Goal: Communication & Community: Answer question/provide support

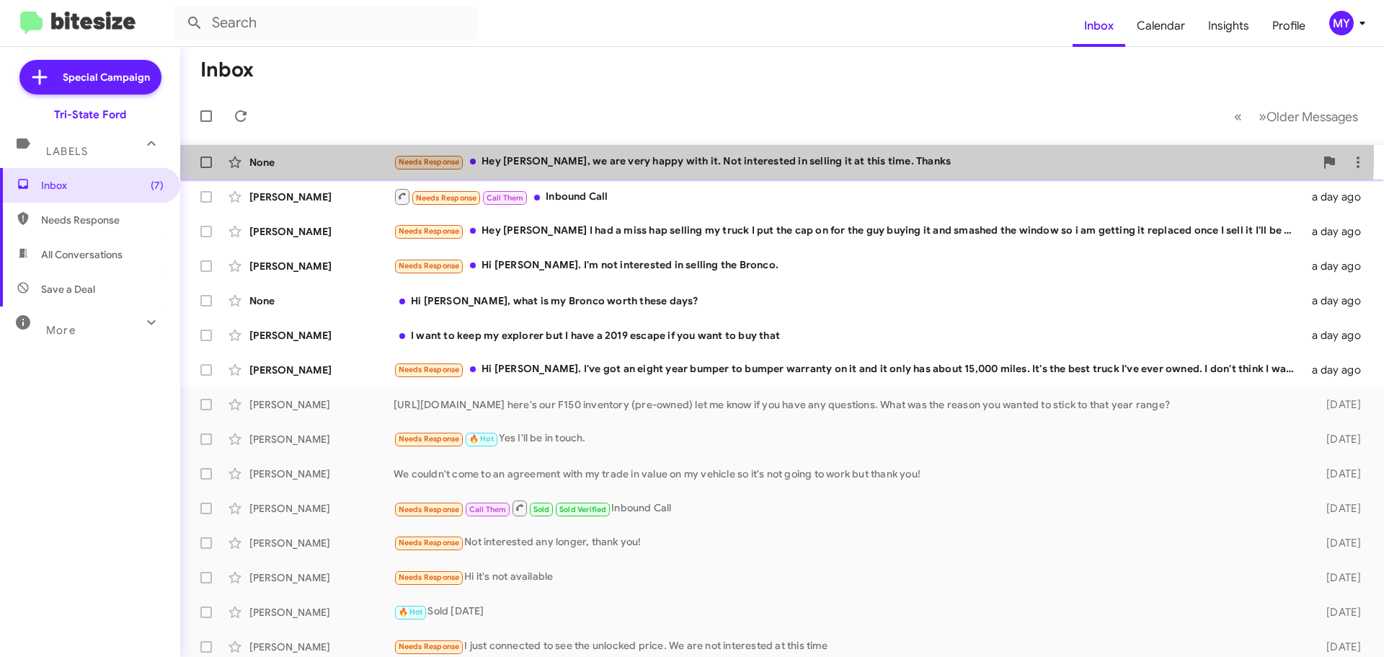
click at [658, 154] on div "Needs Response Hey [PERSON_NAME], we are very happy with it. Not interested in …" at bounding box center [854, 162] width 921 height 17
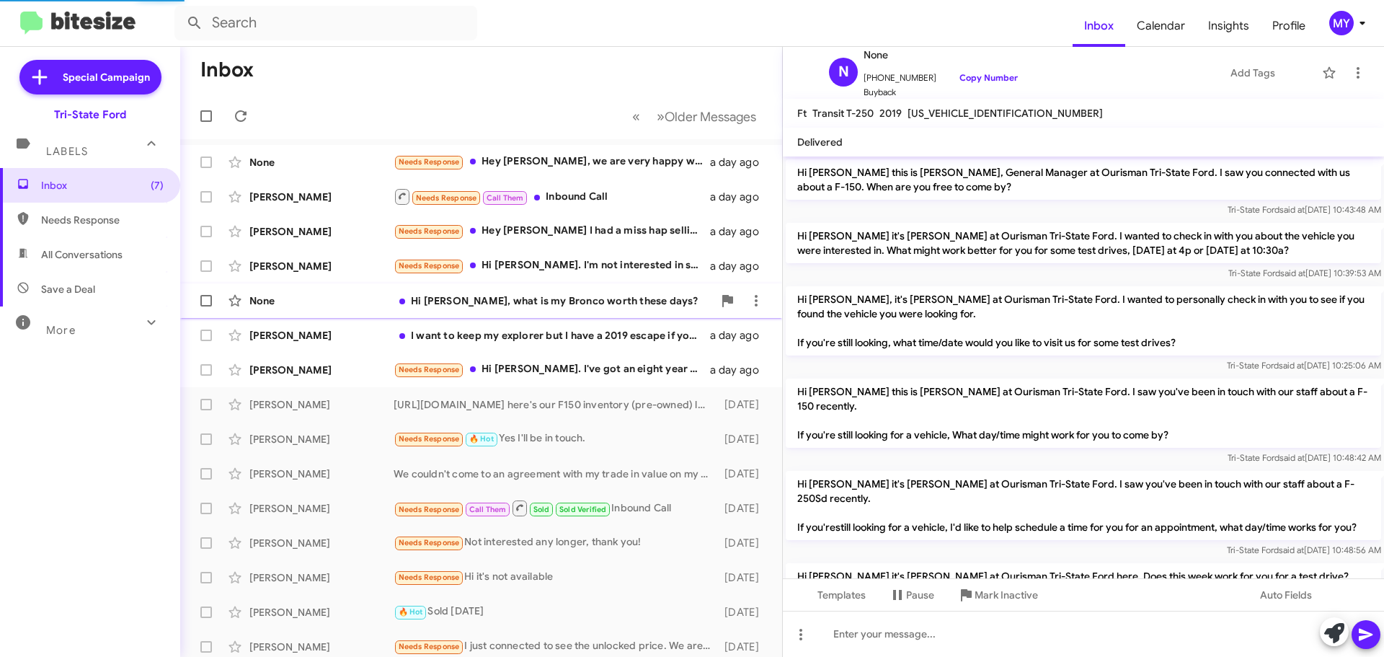
scroll to position [297, 0]
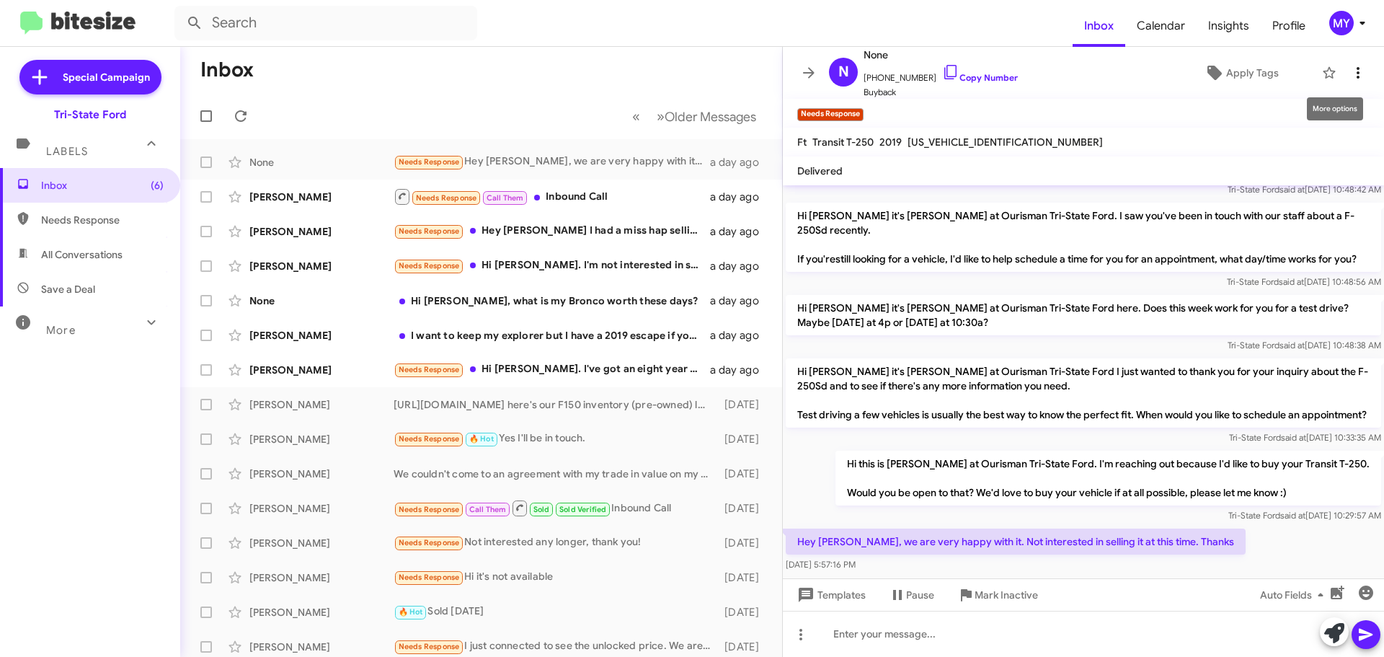
click at [1350, 69] on icon at bounding box center [1358, 72] width 17 height 17
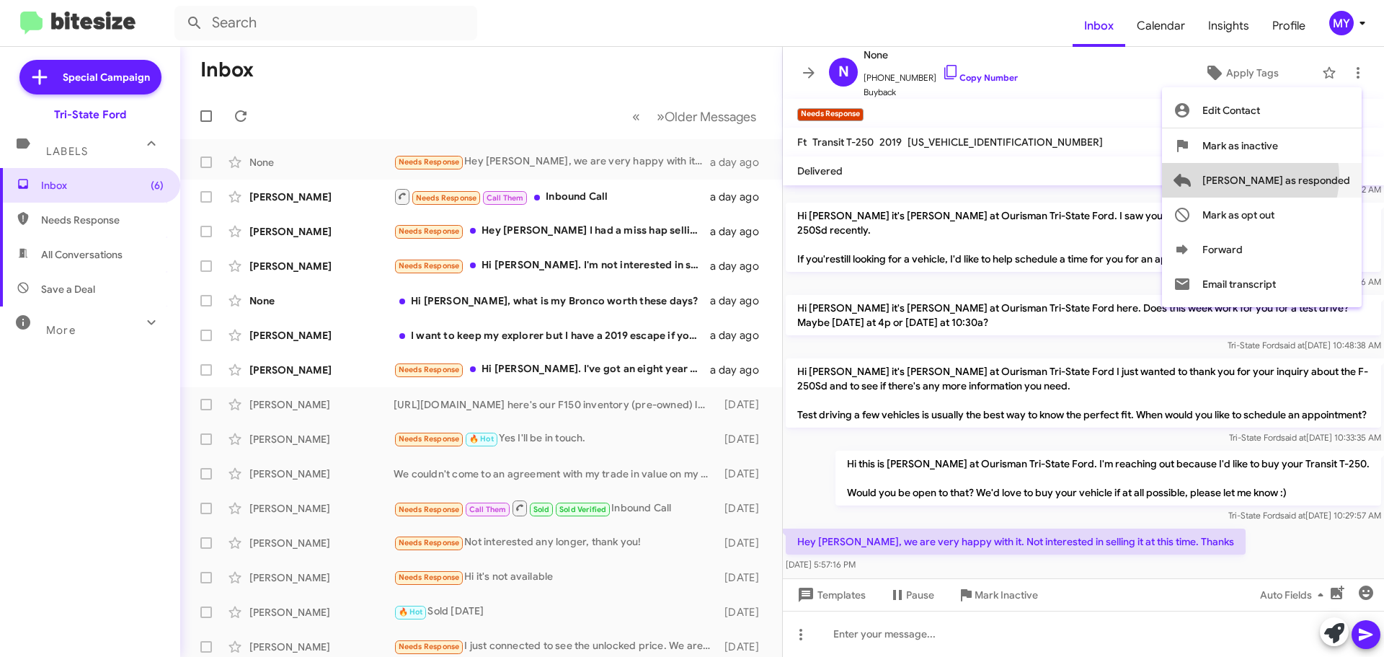
click at [1308, 177] on span "[PERSON_NAME] as responded" at bounding box center [1277, 180] width 148 height 35
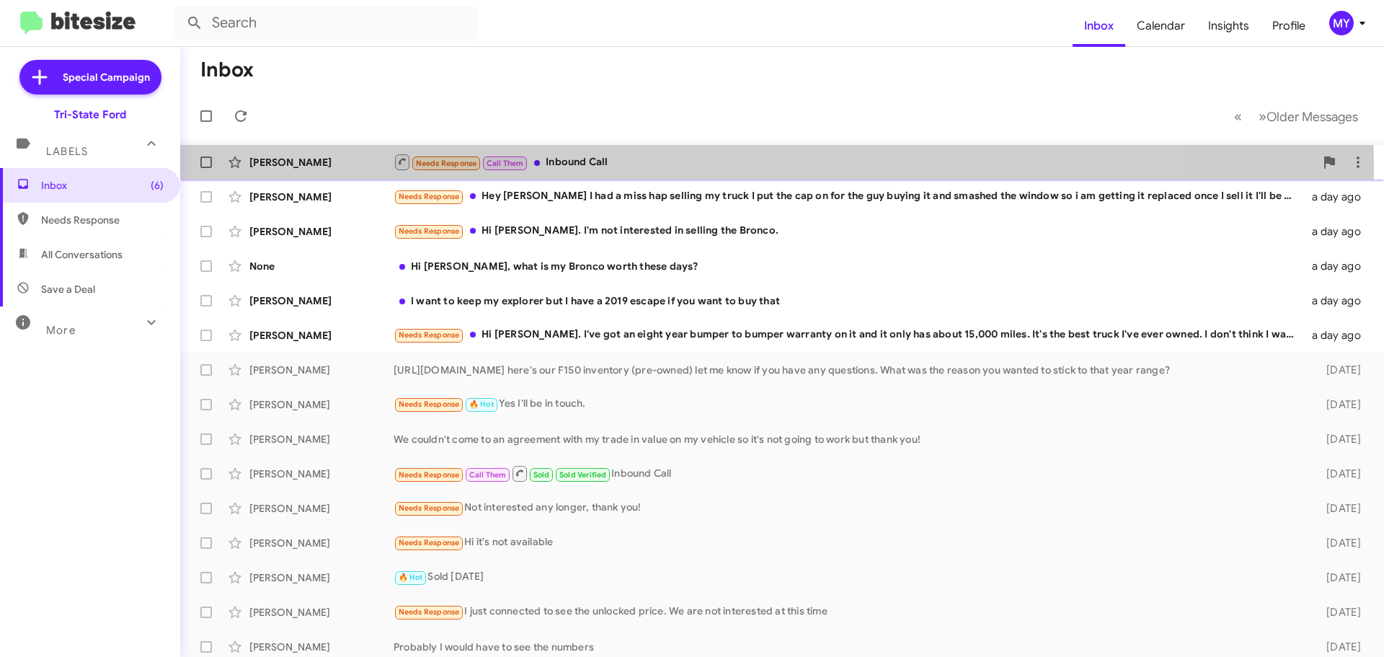
click at [638, 168] on div "Needs Response Call Them Inbound Call" at bounding box center [854, 162] width 921 height 18
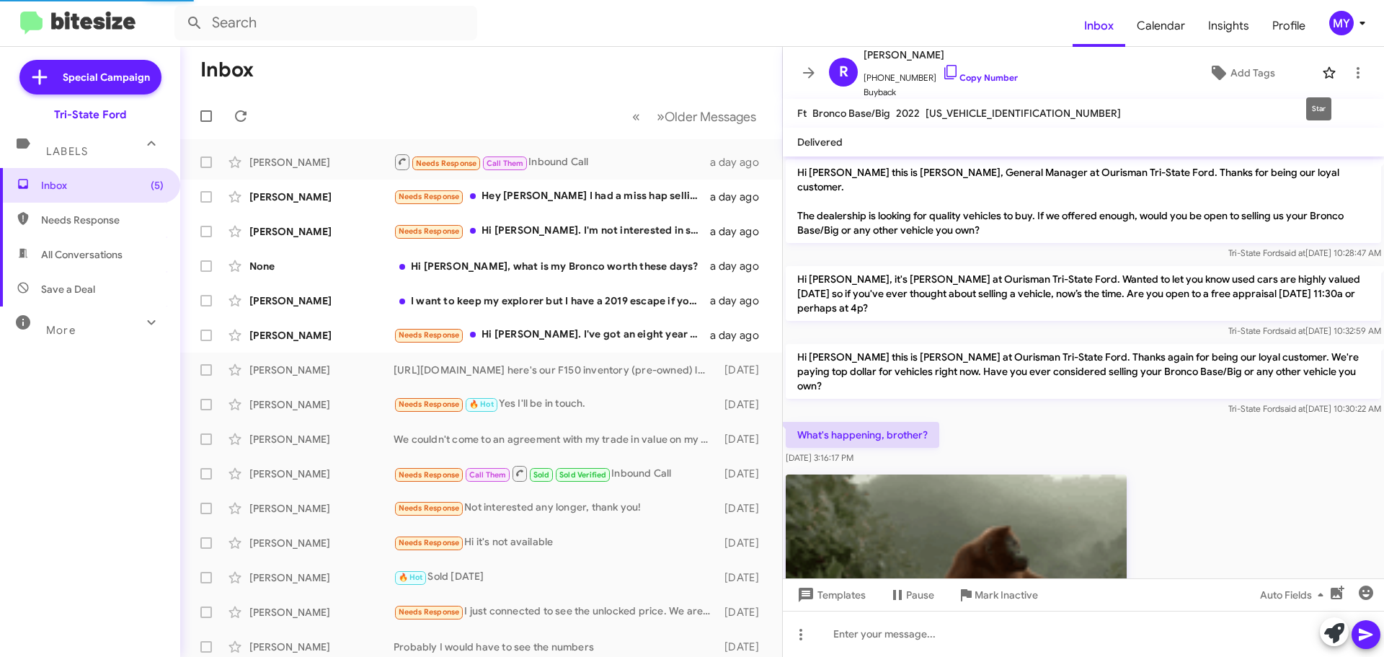
scroll to position [250, 0]
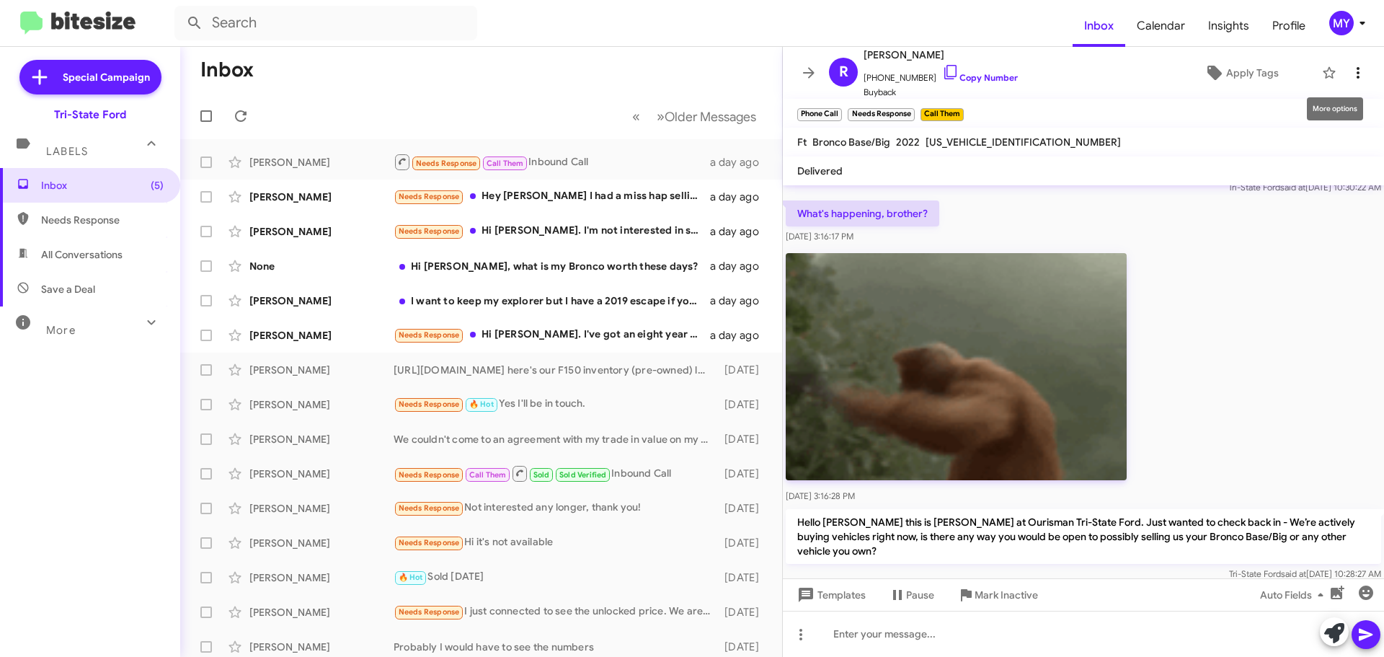
click at [1353, 74] on icon at bounding box center [1358, 72] width 17 height 17
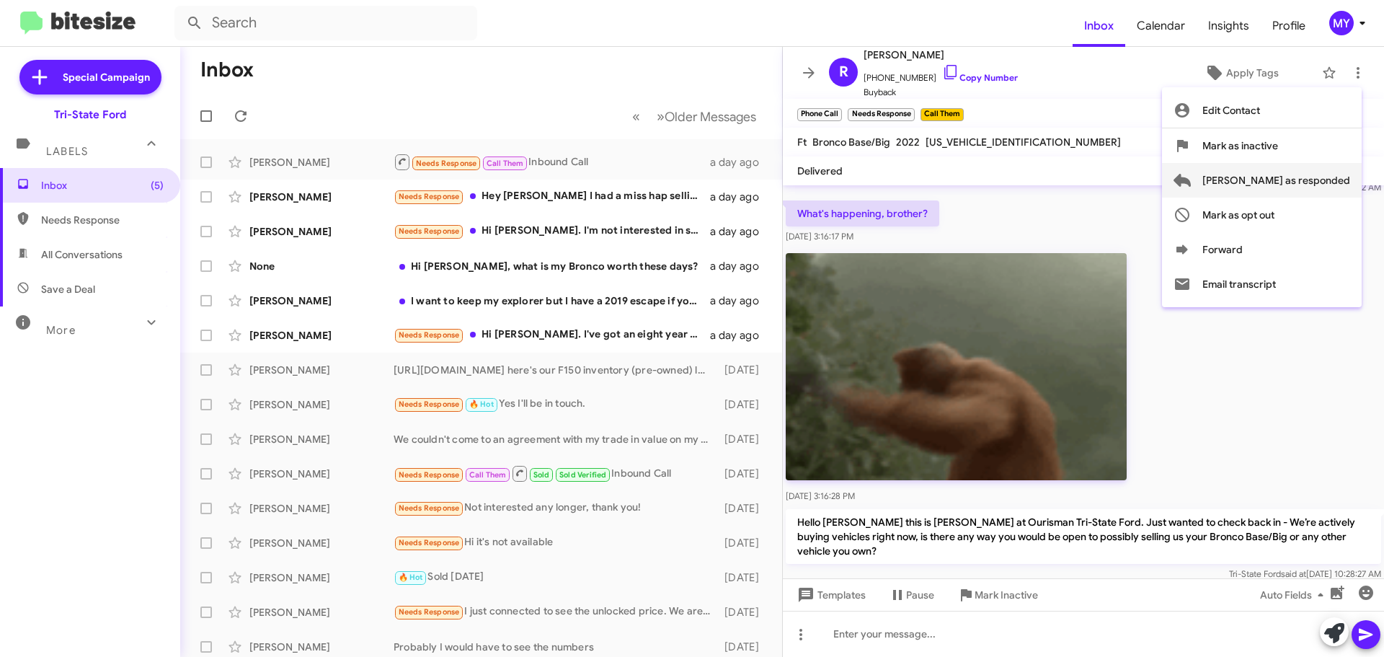
click at [1311, 182] on span "[PERSON_NAME] as responded" at bounding box center [1277, 180] width 148 height 35
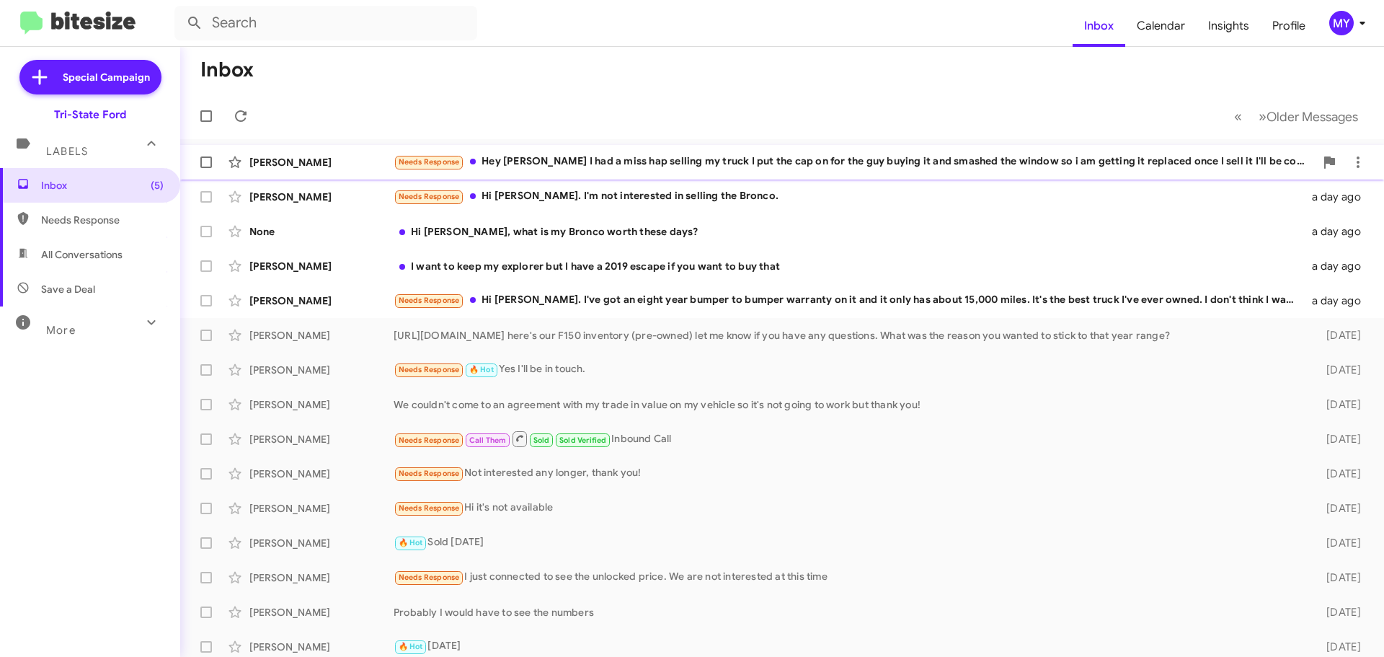
click at [629, 164] on div "Needs Response Hey [PERSON_NAME] I had a miss [PERSON_NAME] selling my truck I …" at bounding box center [854, 162] width 921 height 17
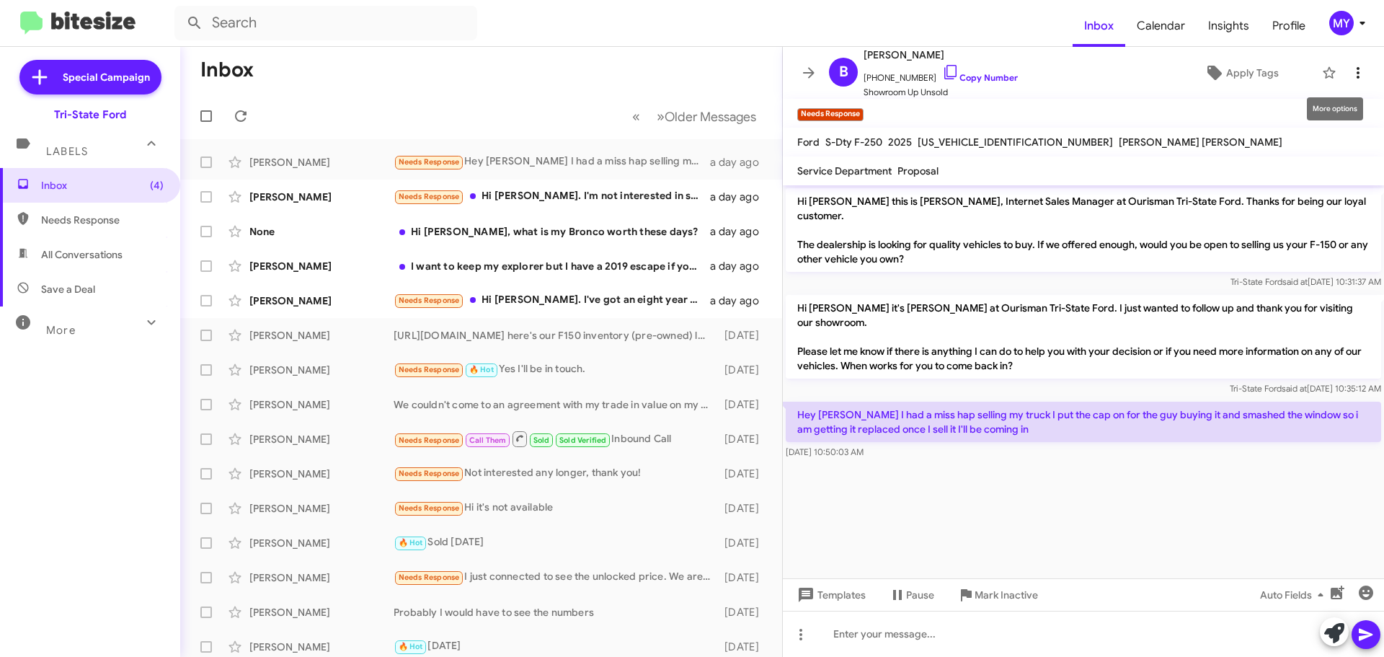
click at [1350, 64] on icon at bounding box center [1358, 72] width 17 height 17
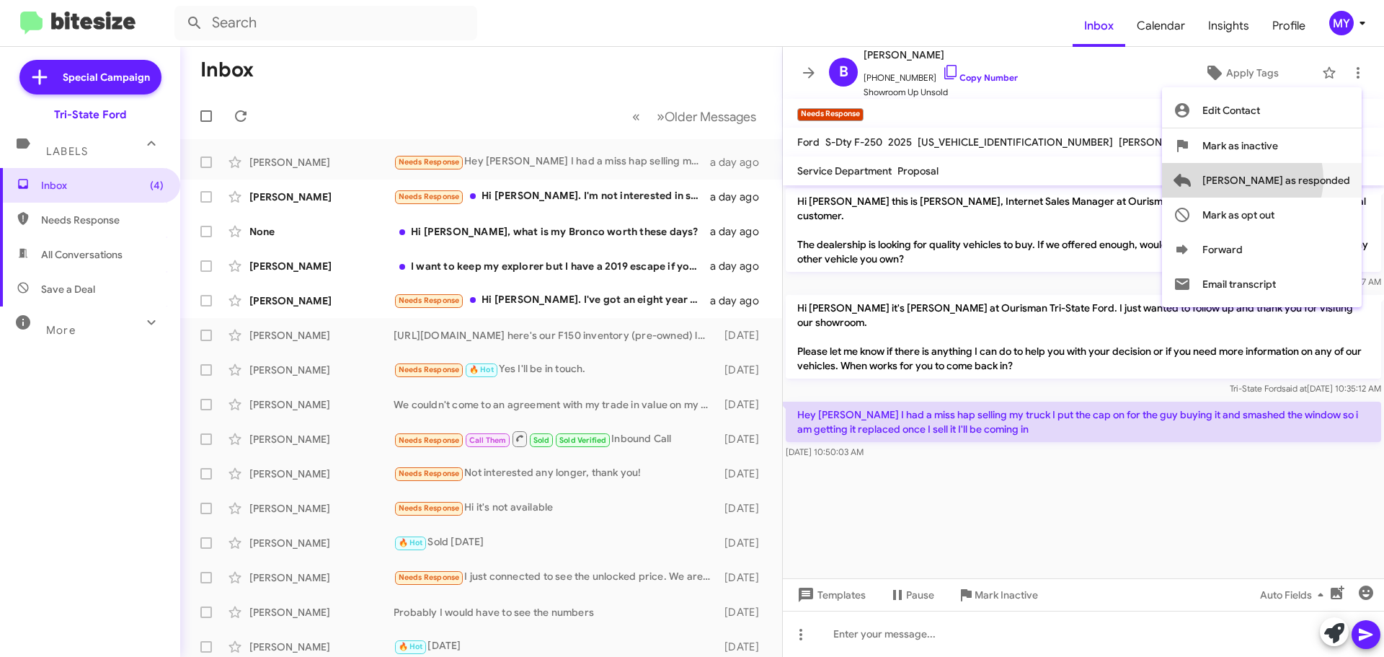
click at [1300, 179] on span "[PERSON_NAME] as responded" at bounding box center [1277, 180] width 148 height 35
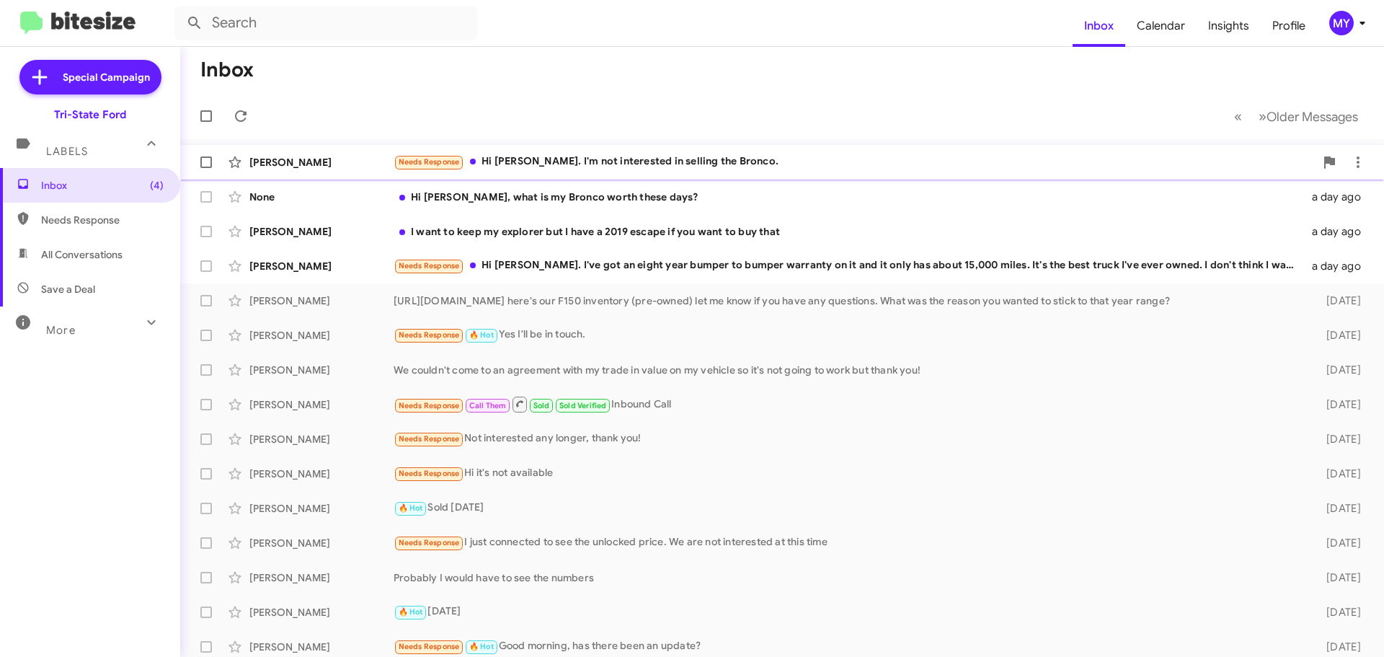
click at [688, 166] on div "Needs Response Hi [PERSON_NAME]. I'm not interested in selling the Bronco." at bounding box center [854, 162] width 921 height 17
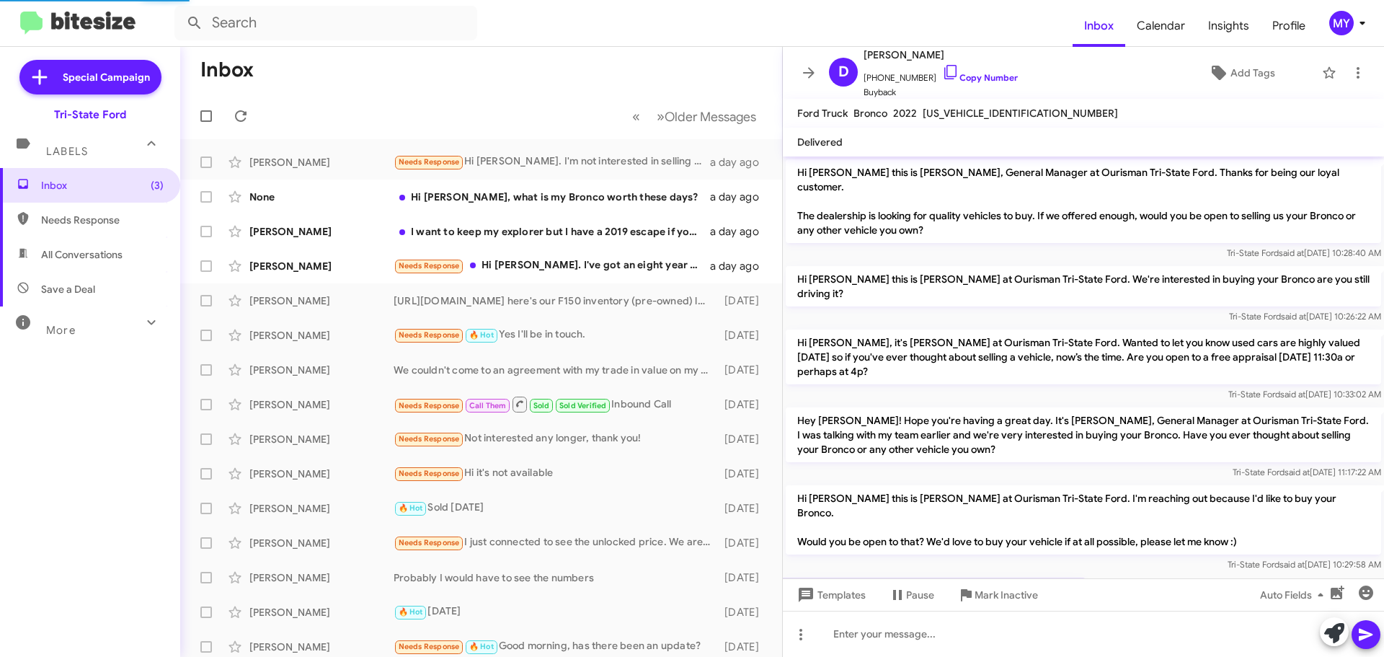
scroll to position [24, 0]
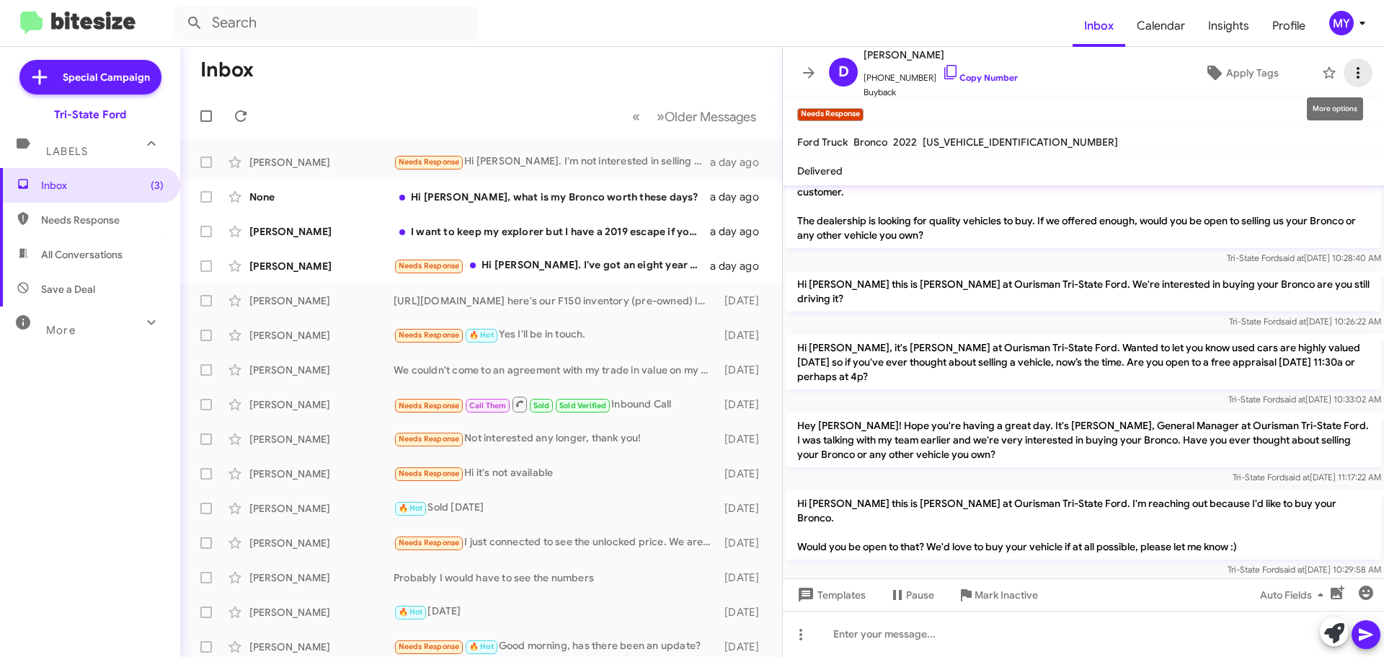
click at [1352, 68] on icon at bounding box center [1358, 72] width 17 height 17
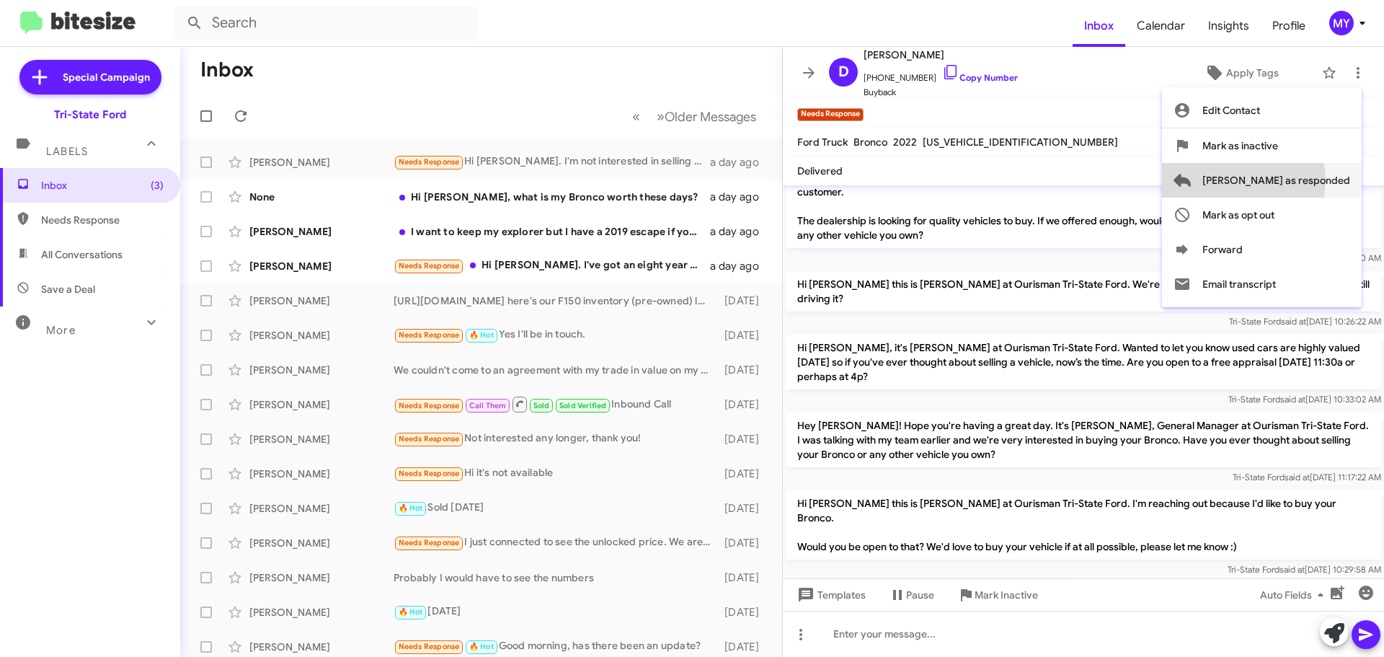
click at [1301, 180] on span "[PERSON_NAME] as responded" at bounding box center [1277, 180] width 148 height 35
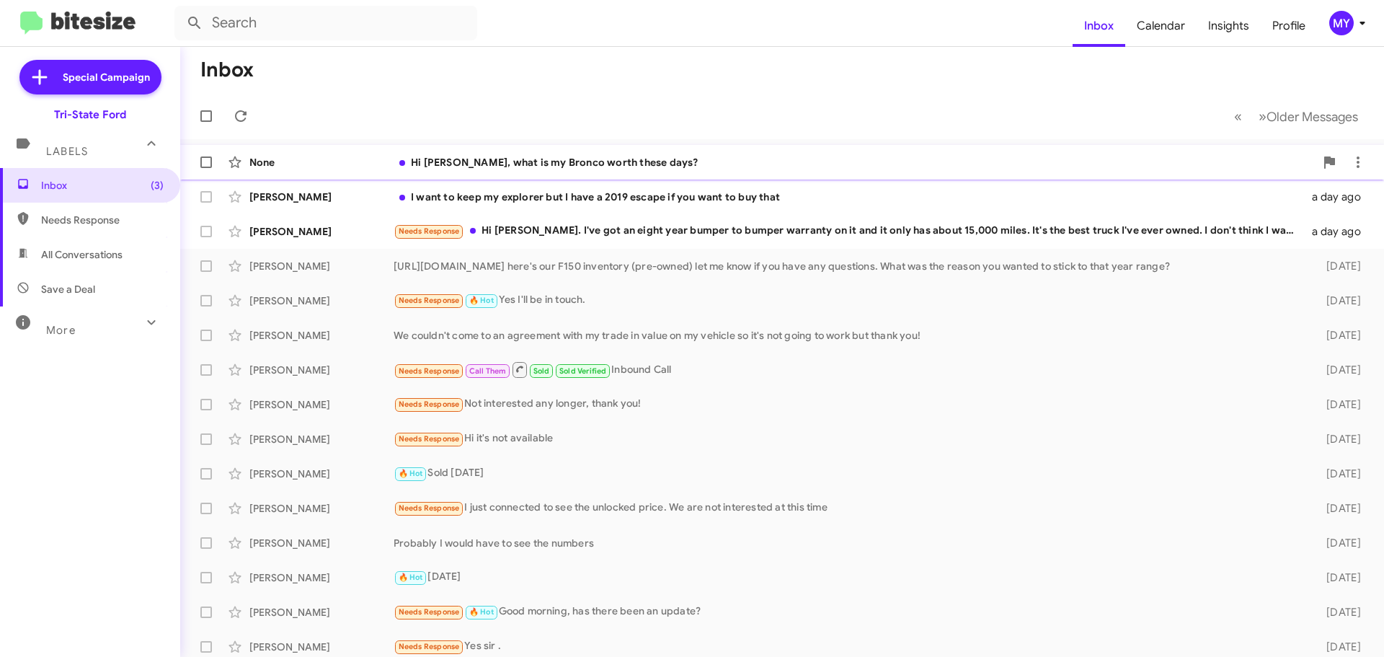
click at [600, 161] on div "Hi [PERSON_NAME], what is my Bronco worth these days?" at bounding box center [854, 162] width 921 height 14
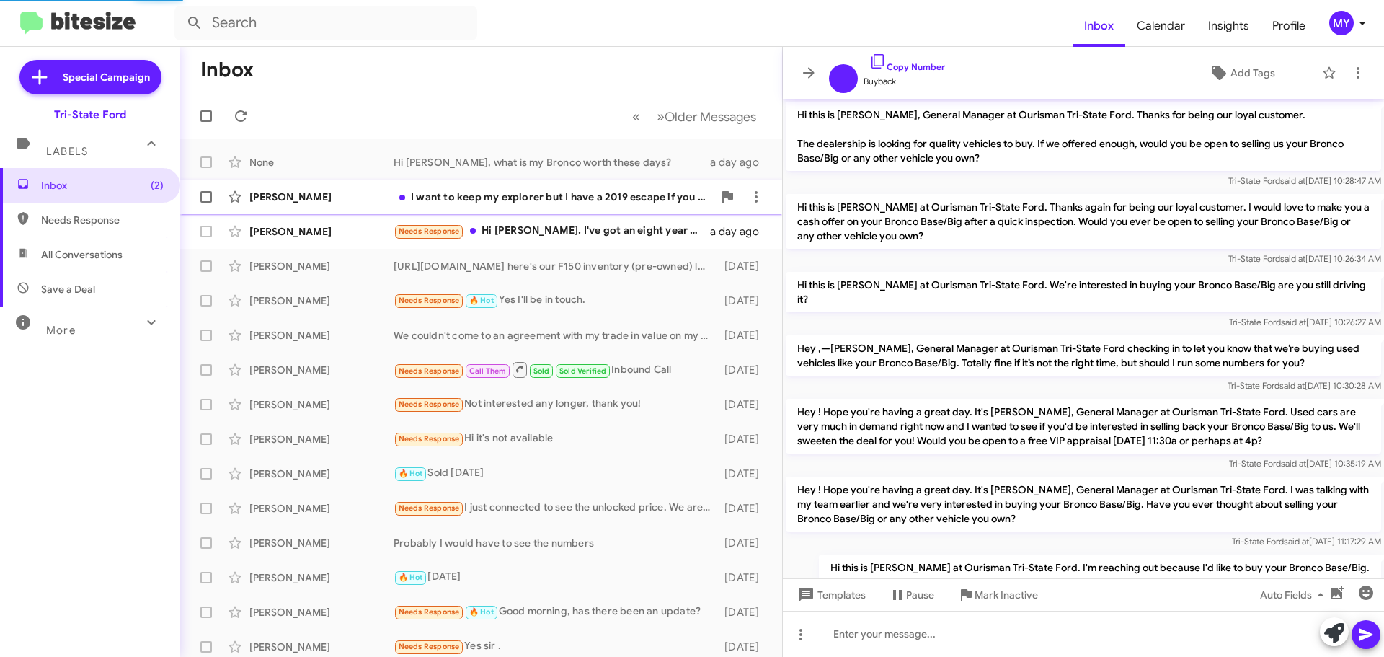
scroll to position [115, 0]
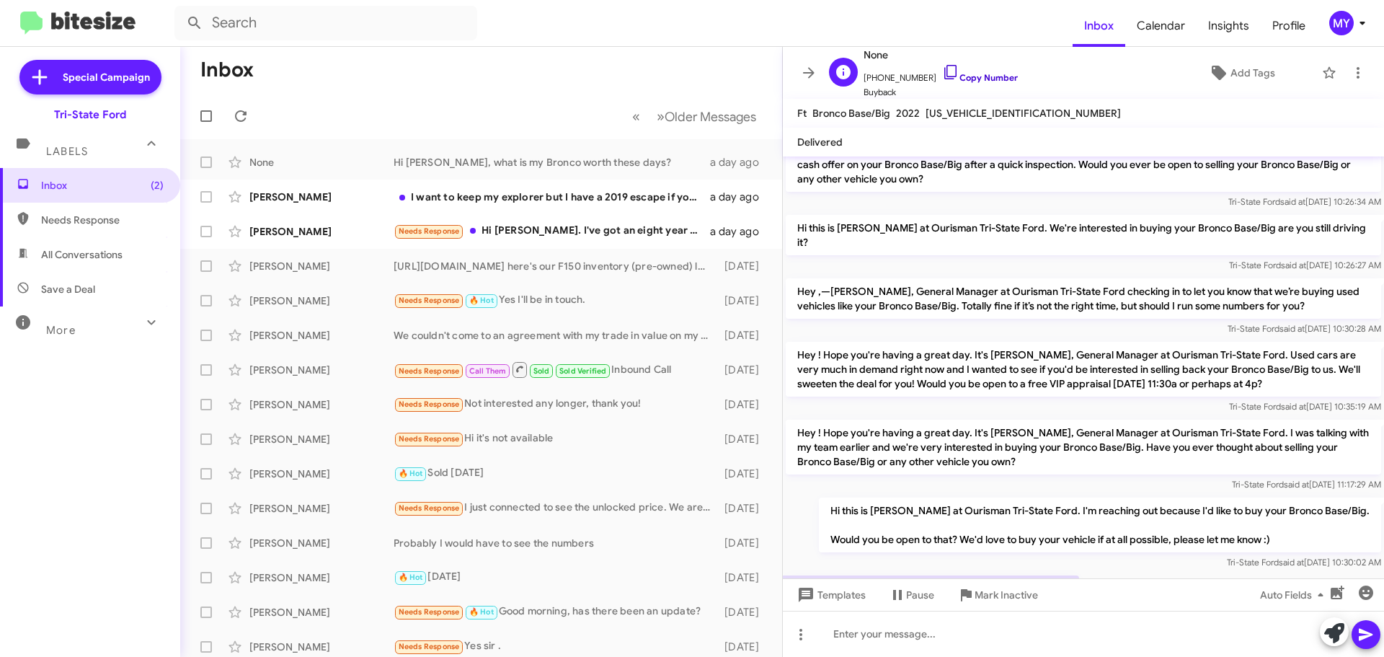
click at [942, 71] on icon at bounding box center [950, 71] width 17 height 17
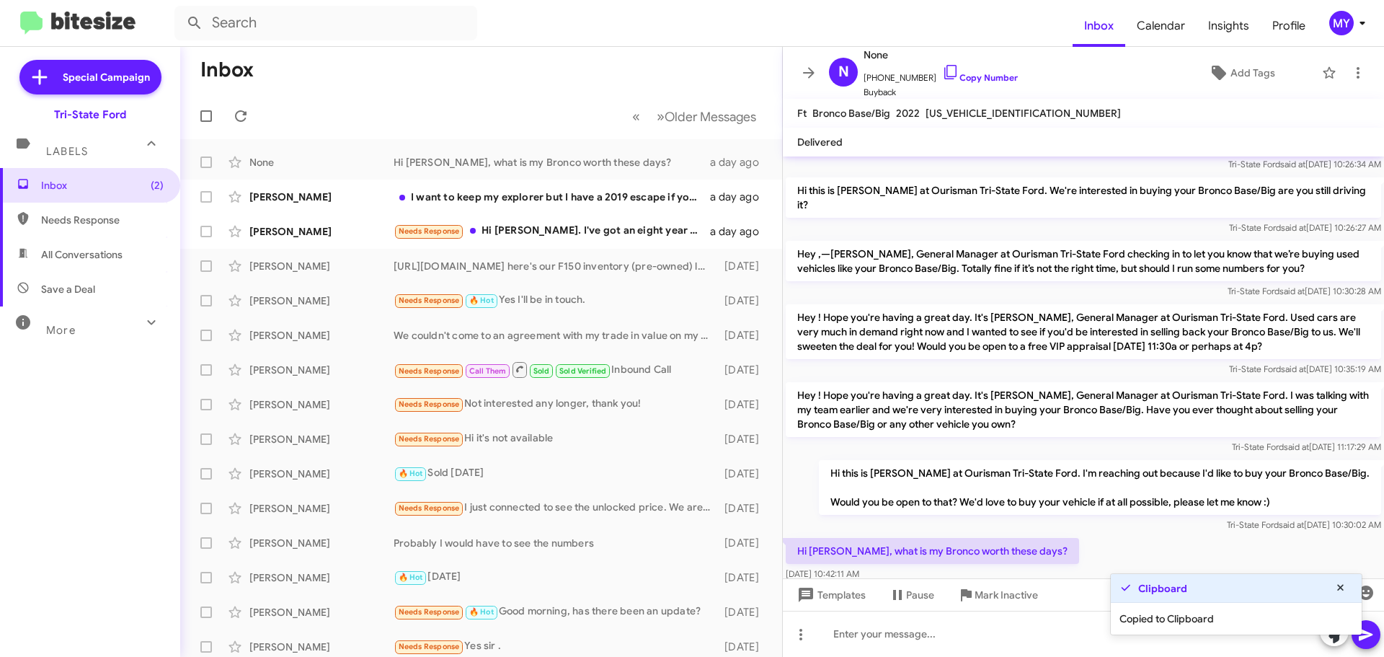
scroll to position [172, 0]
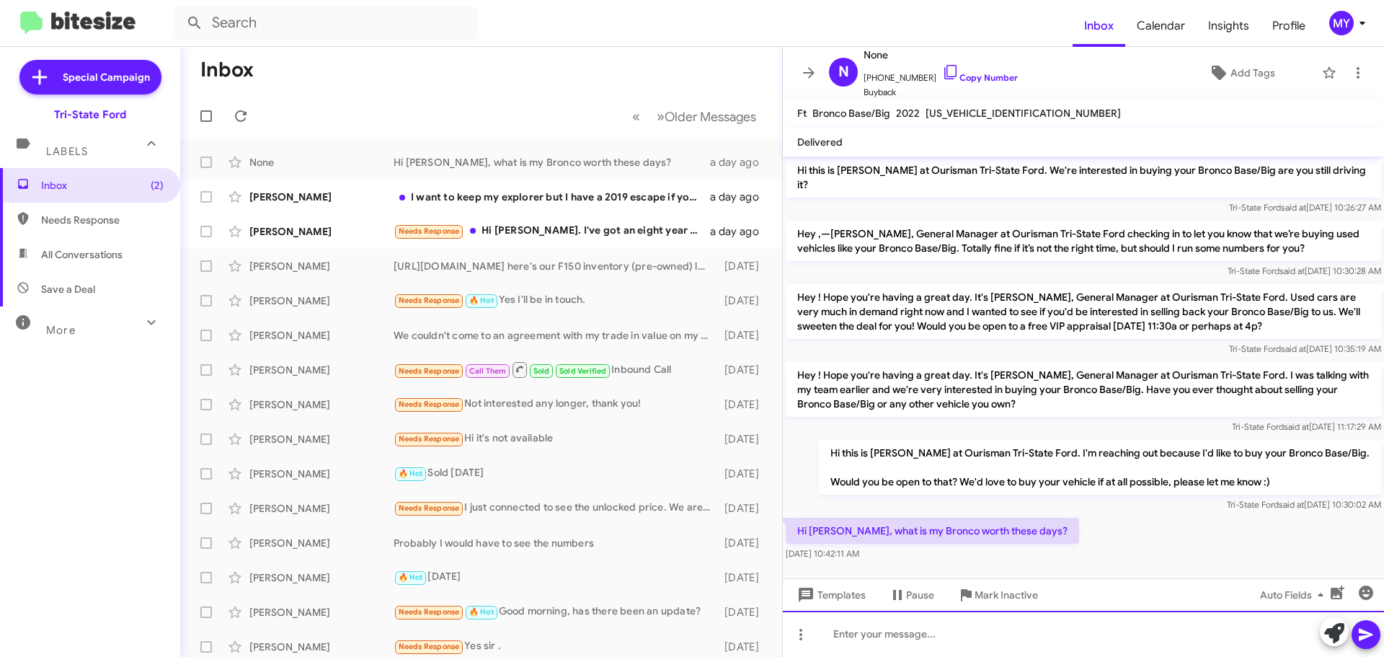
click at [886, 632] on div at bounding box center [1083, 634] width 601 height 46
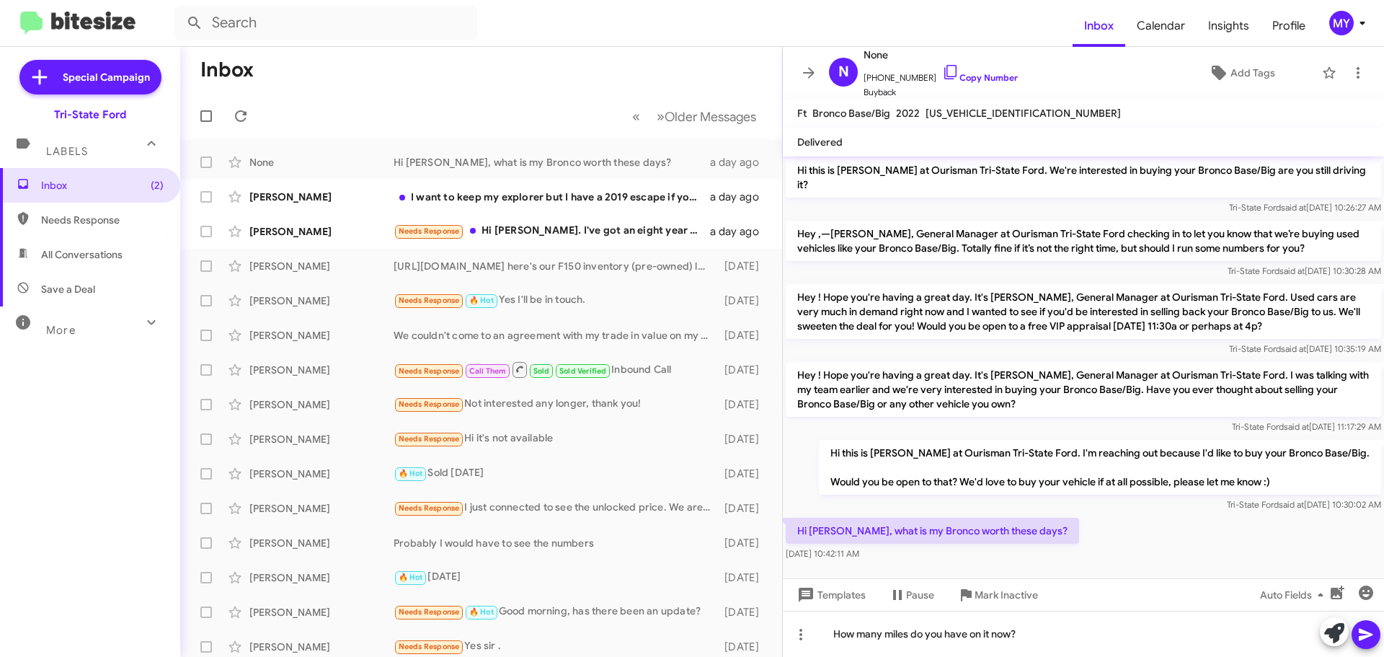
click at [1370, 627] on icon at bounding box center [1366, 634] width 17 height 17
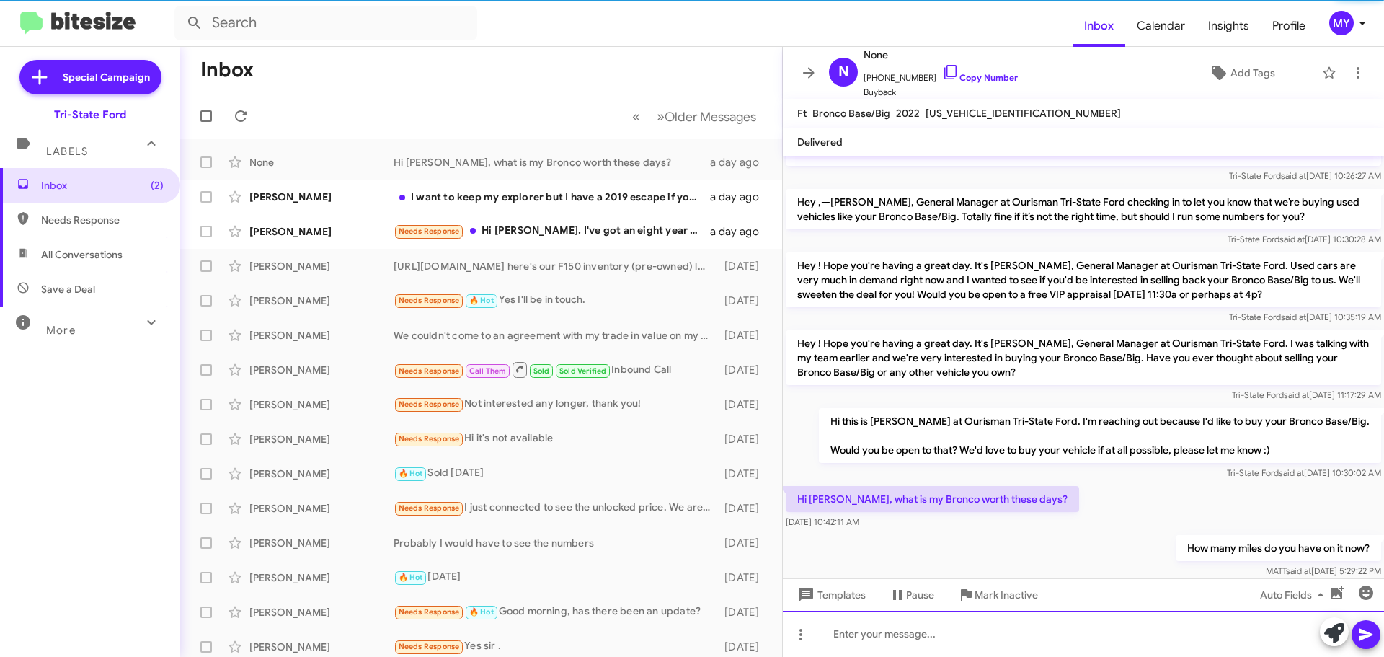
scroll to position [225, 0]
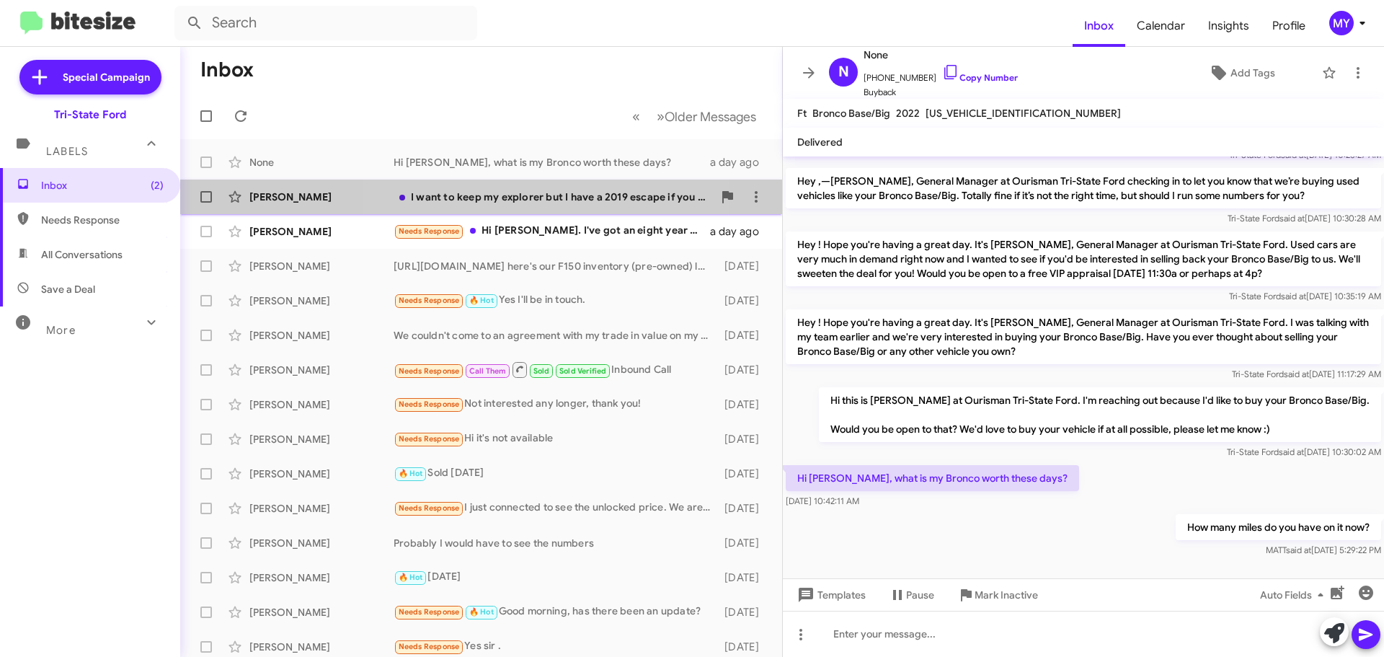
click at [531, 198] on div "I want to keep my explorer but I have a 2019 escape if you want to buy that" at bounding box center [553, 197] width 319 height 14
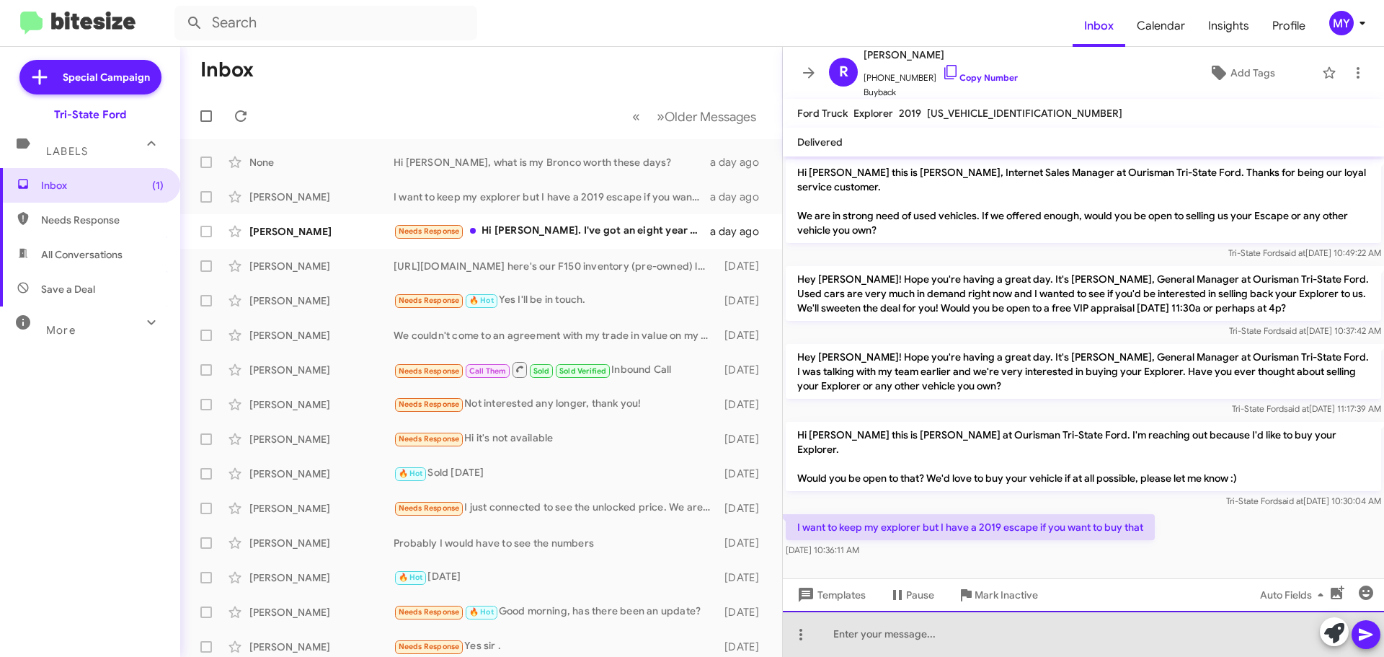
click at [953, 635] on div at bounding box center [1083, 634] width 601 height 46
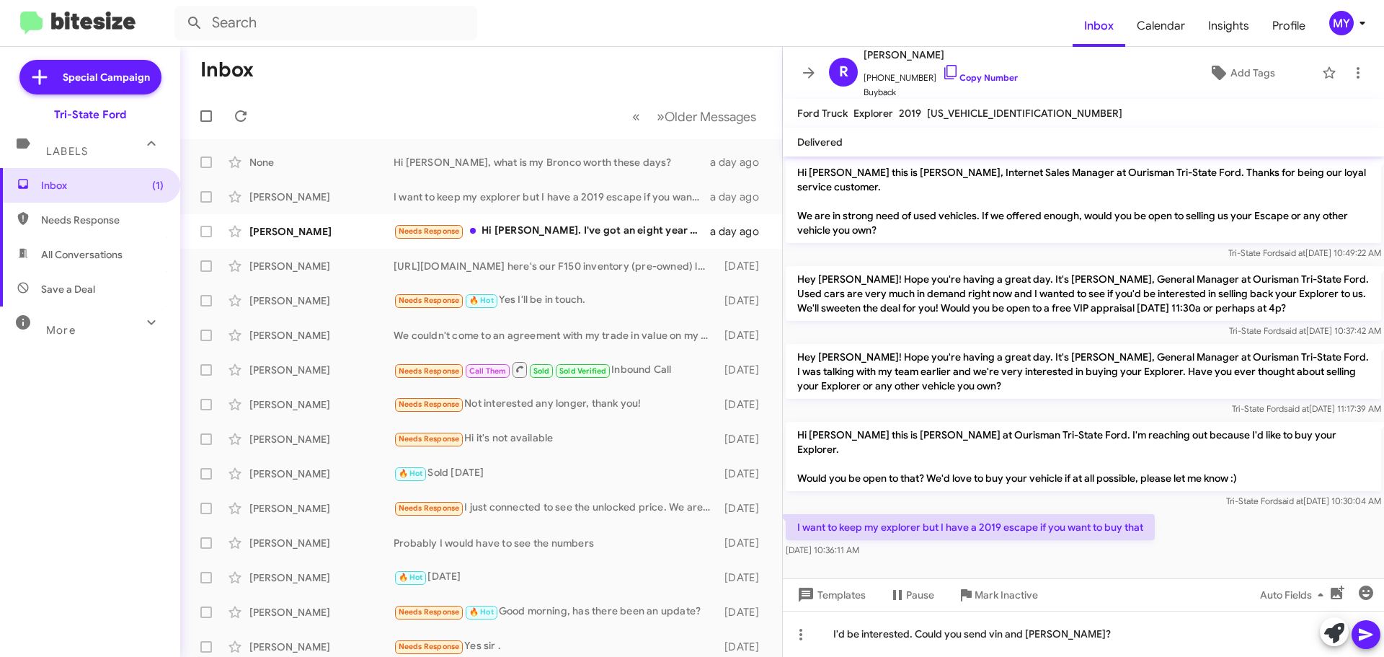
click at [1360, 629] on icon at bounding box center [1366, 635] width 14 height 12
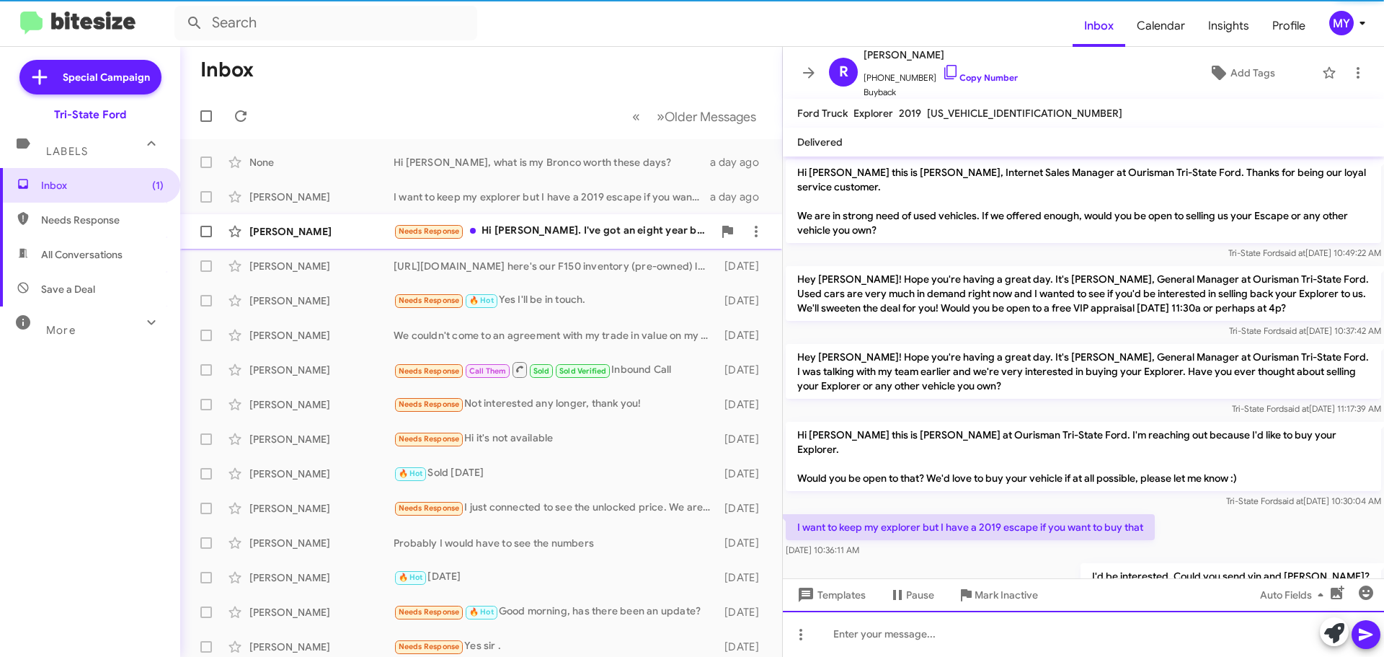
scroll to position [38, 0]
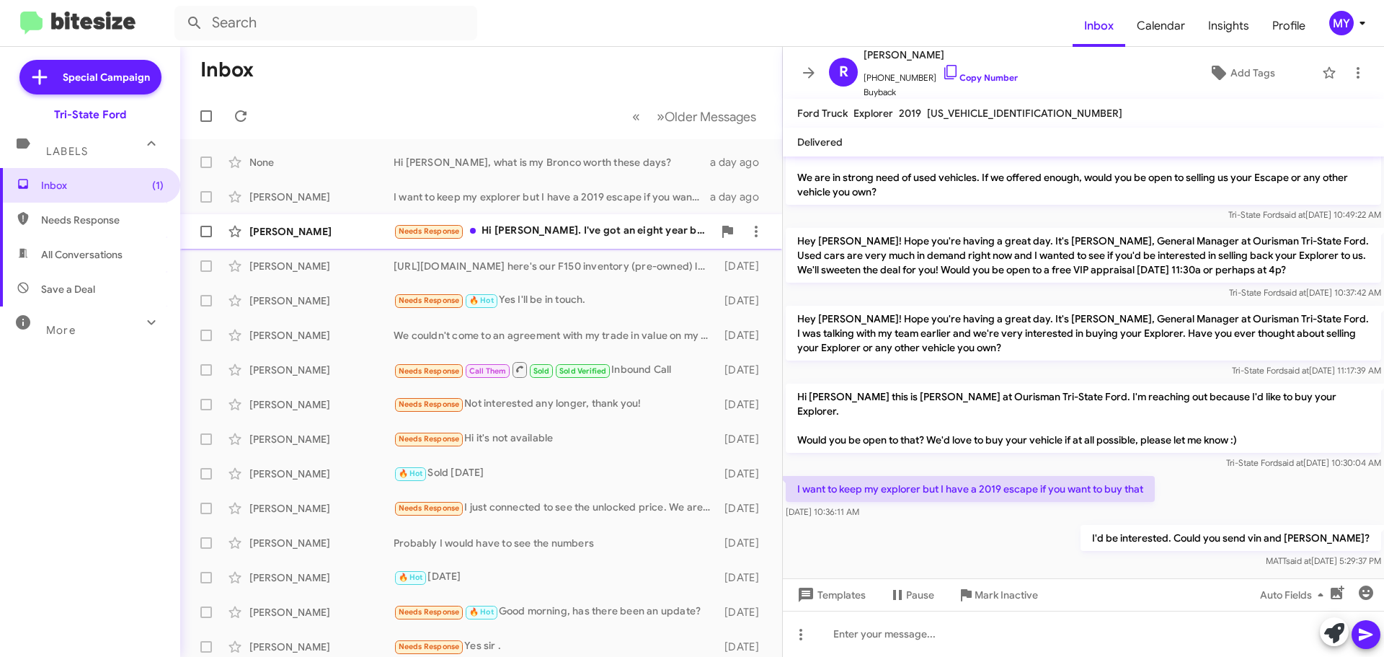
click at [527, 239] on div "Needs Response Hi [PERSON_NAME]. I've got an eight year bumper to bumper warran…" at bounding box center [553, 231] width 319 height 17
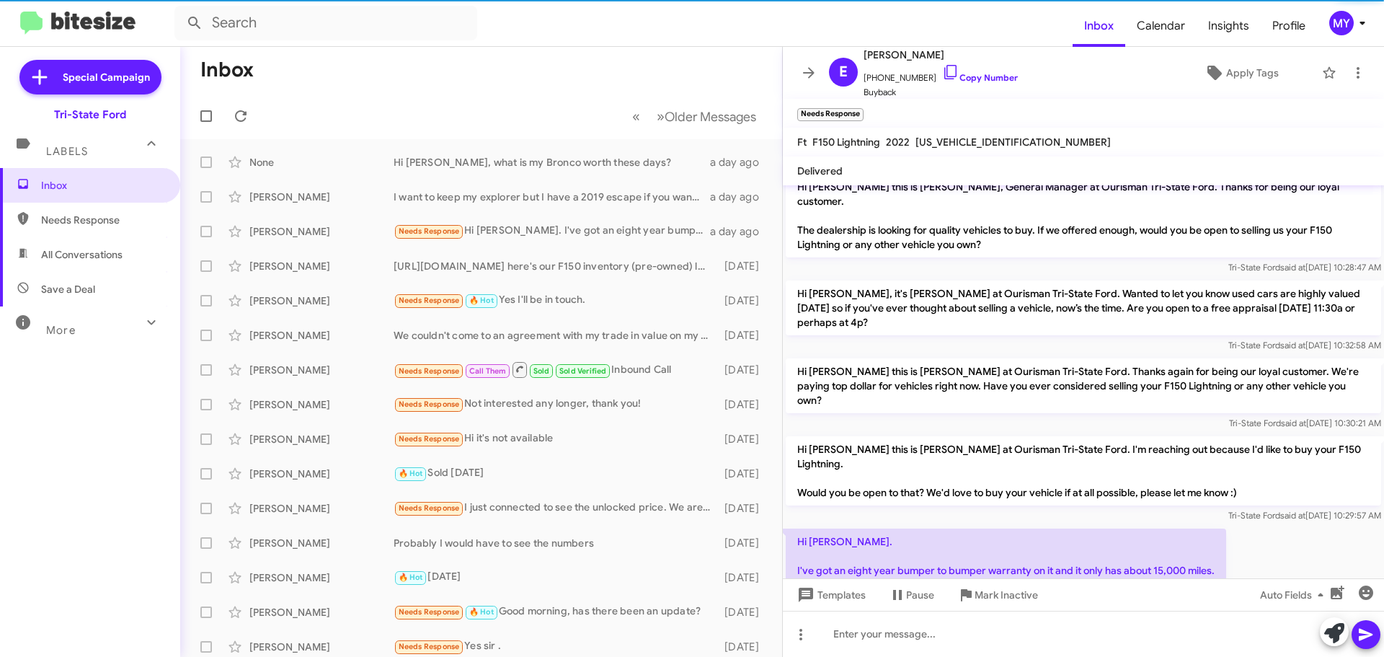
scroll to position [38, 0]
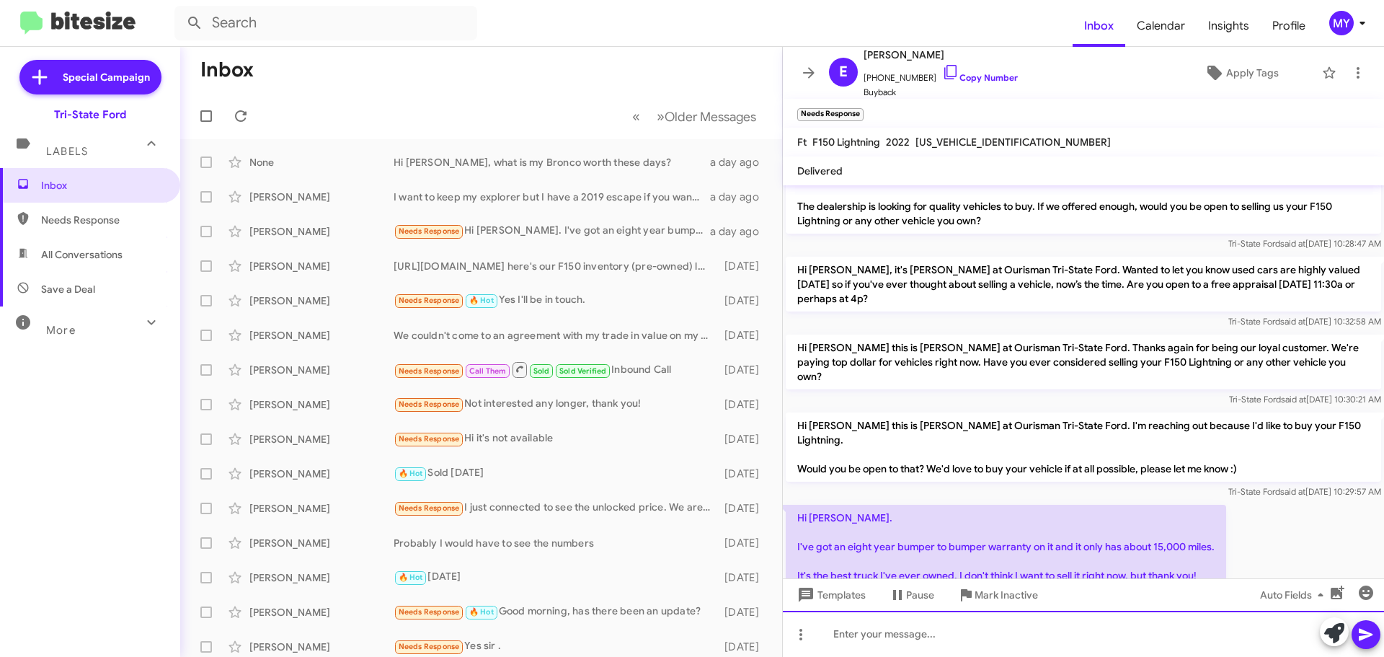
click at [973, 637] on div at bounding box center [1083, 634] width 601 height 46
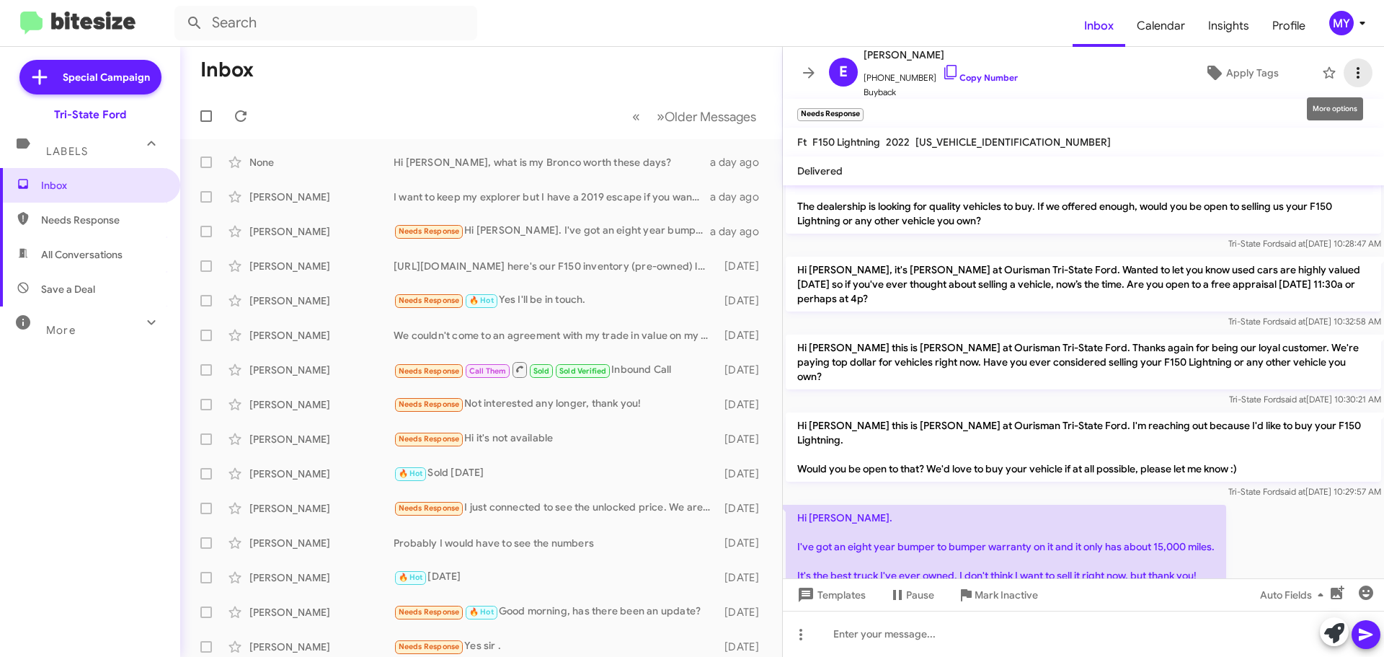
click at [1350, 77] on icon at bounding box center [1358, 72] width 17 height 17
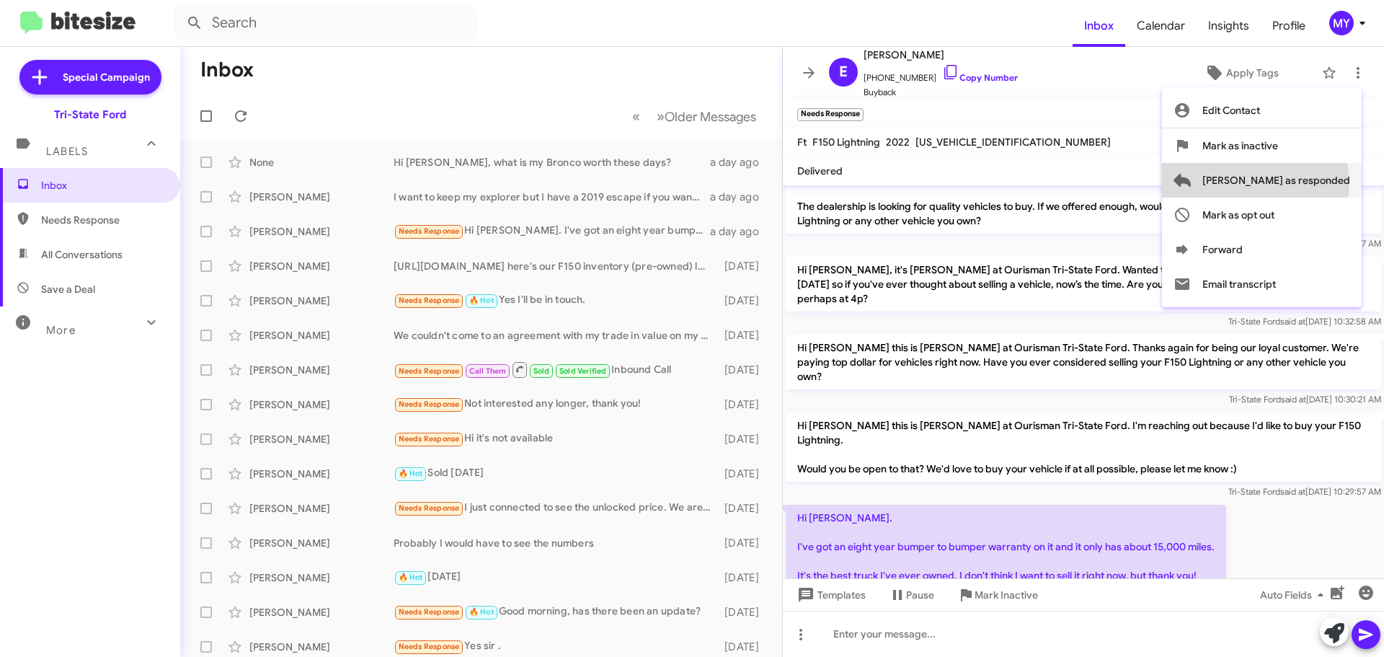
click at [1313, 183] on span "[PERSON_NAME] as responded" at bounding box center [1277, 180] width 148 height 35
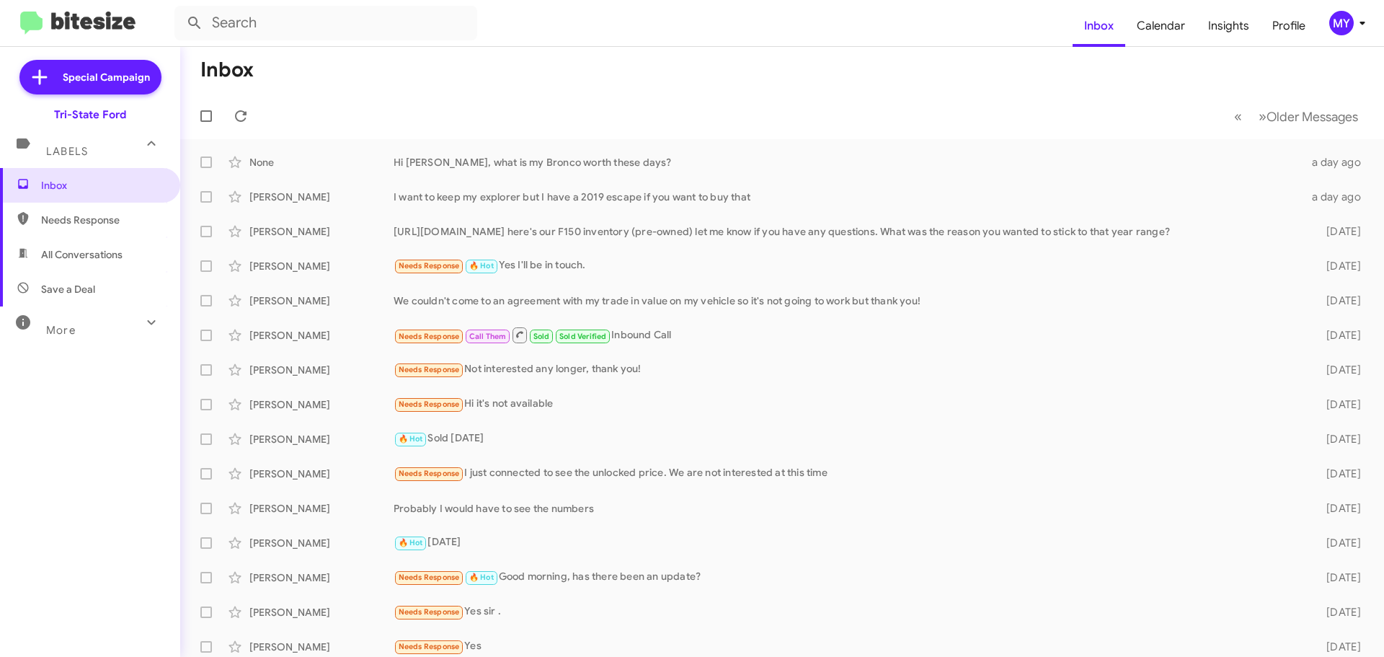
click at [97, 255] on span "All Conversations" at bounding box center [81, 254] width 81 height 14
type input "in:all-conversations"
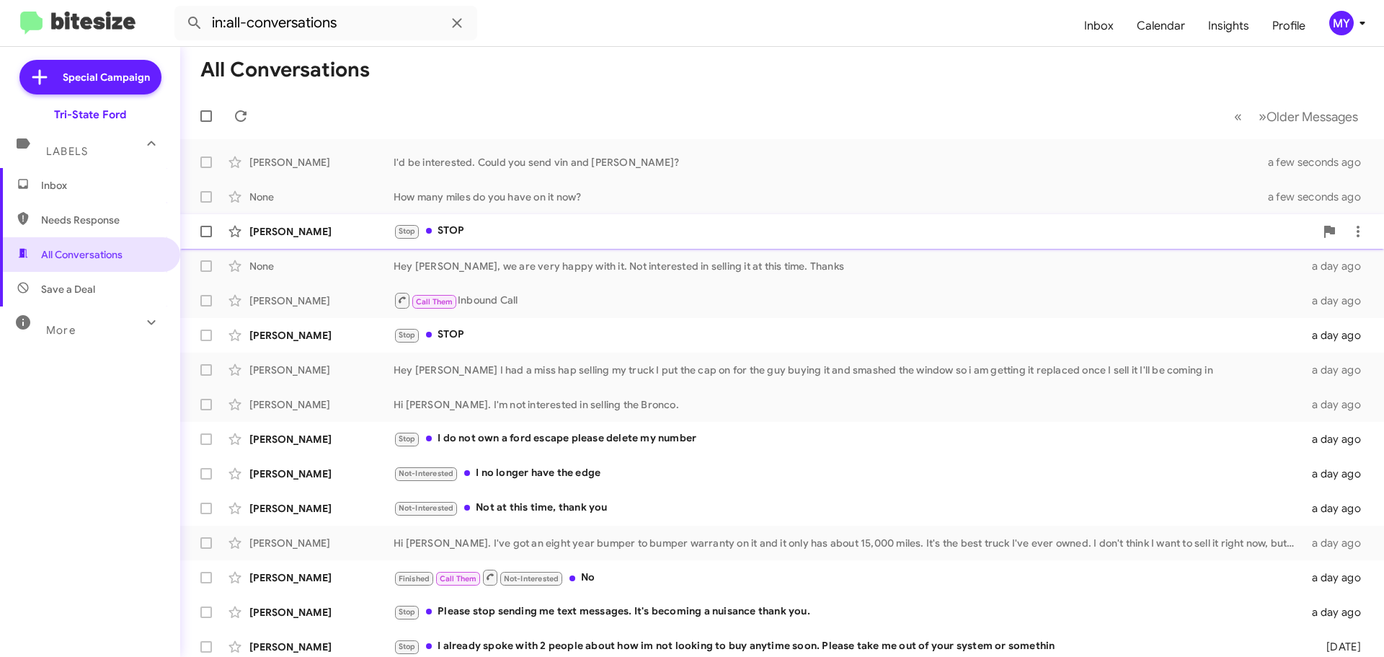
click at [498, 235] on div "Stop STOP" at bounding box center [854, 231] width 921 height 17
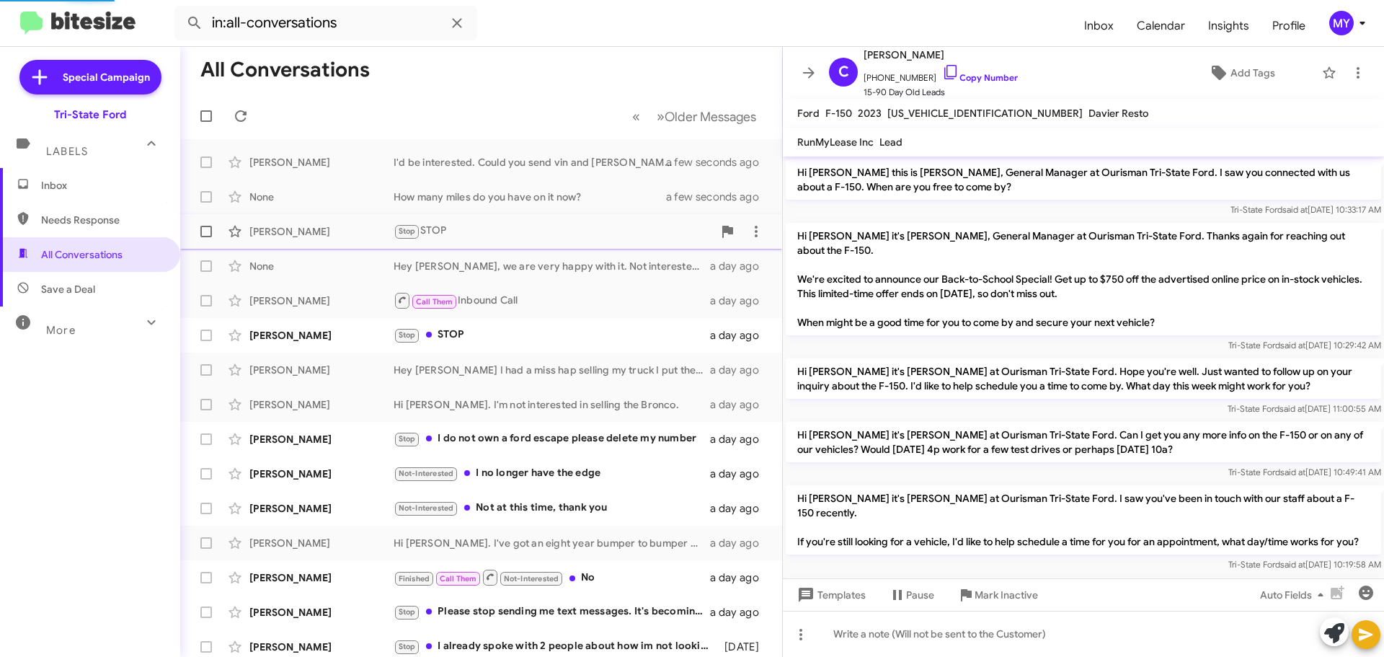
scroll to position [201, 0]
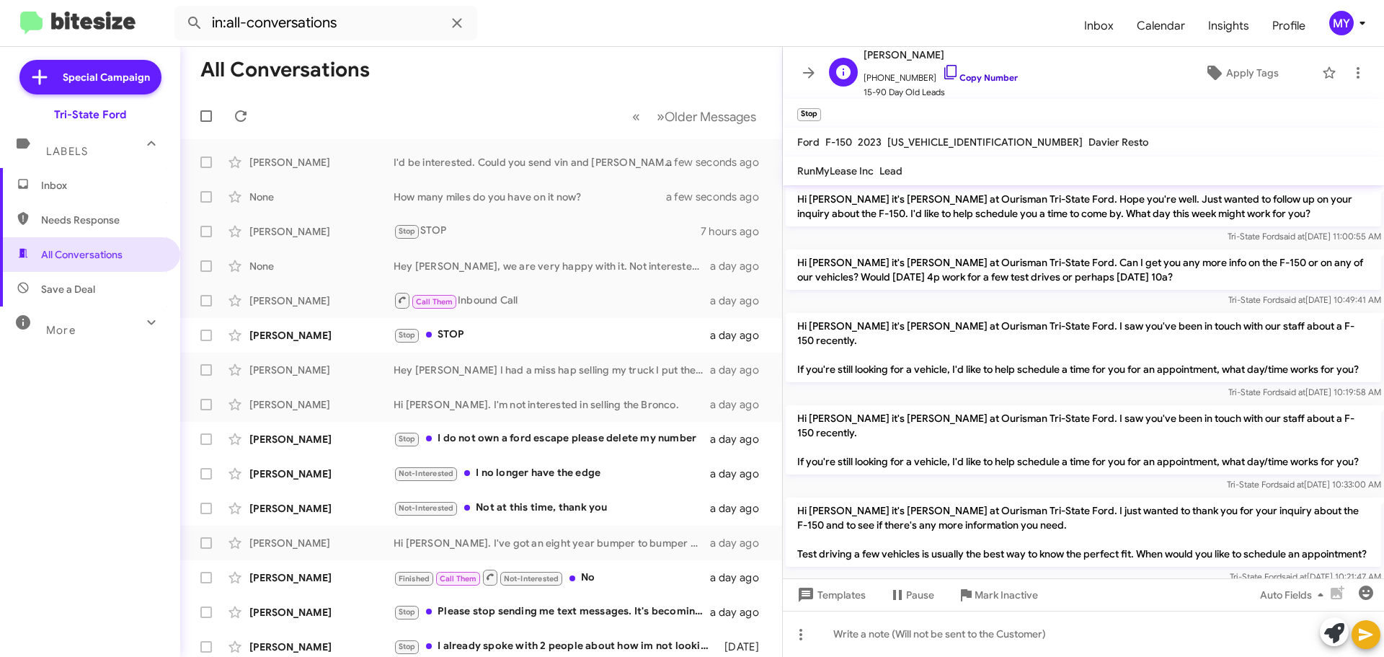
click at [942, 70] on icon at bounding box center [950, 71] width 17 height 17
drag, startPoint x: 476, startPoint y: 335, endPoint x: 485, endPoint y: 329, distance: 10.6
click at [477, 335] on div "Stop STOP" at bounding box center [553, 335] width 319 height 17
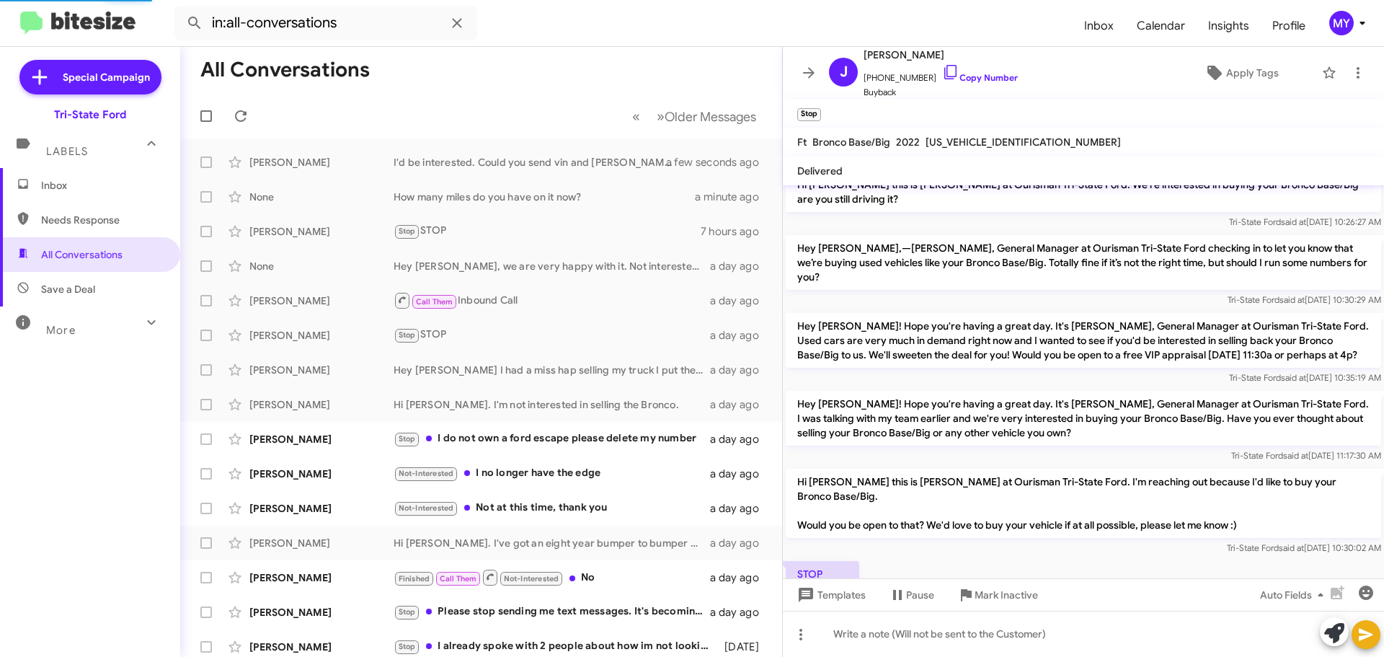
scroll to position [230, 0]
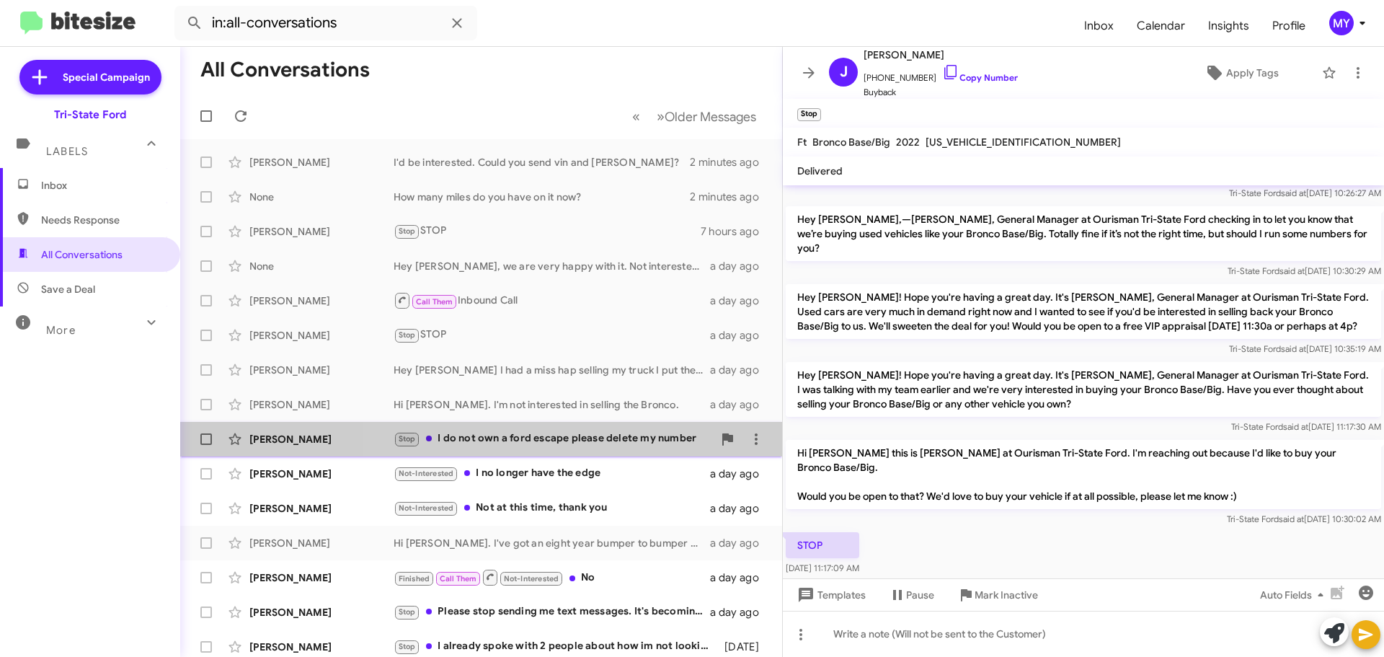
click at [602, 435] on div "Stop I do not own a ford escape please delete my number" at bounding box center [553, 438] width 319 height 17
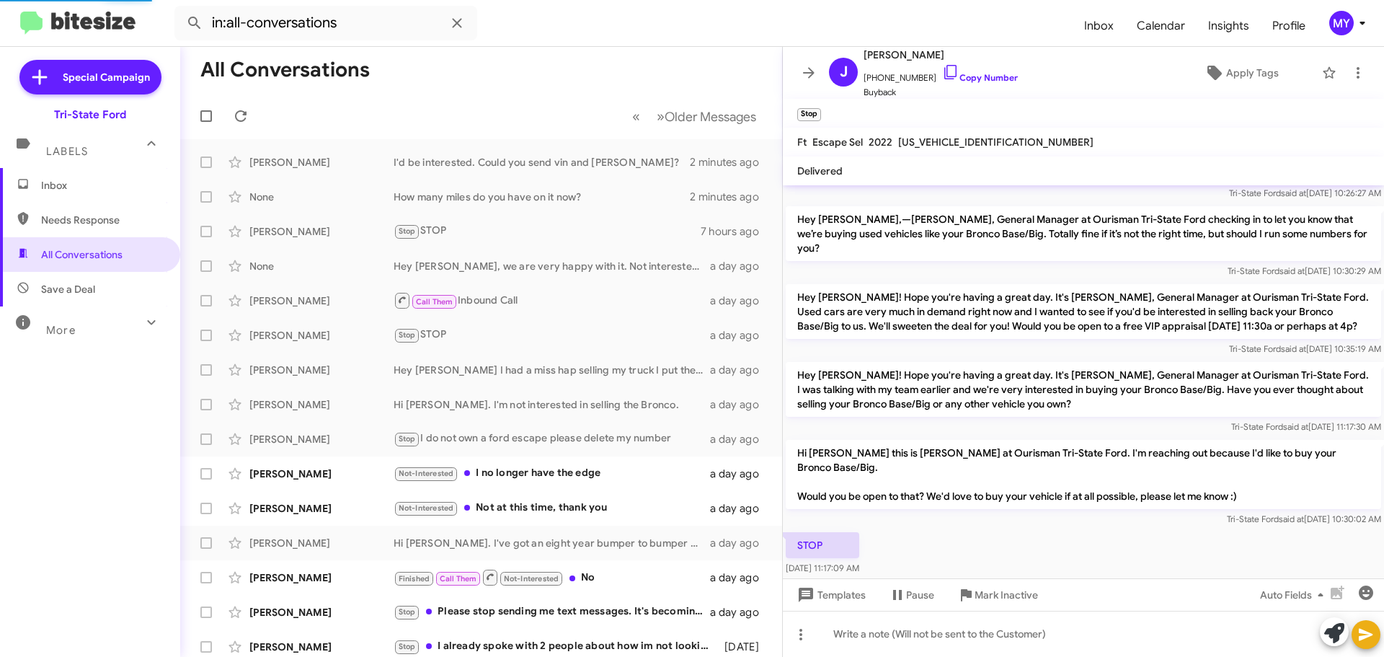
scroll to position [201, 0]
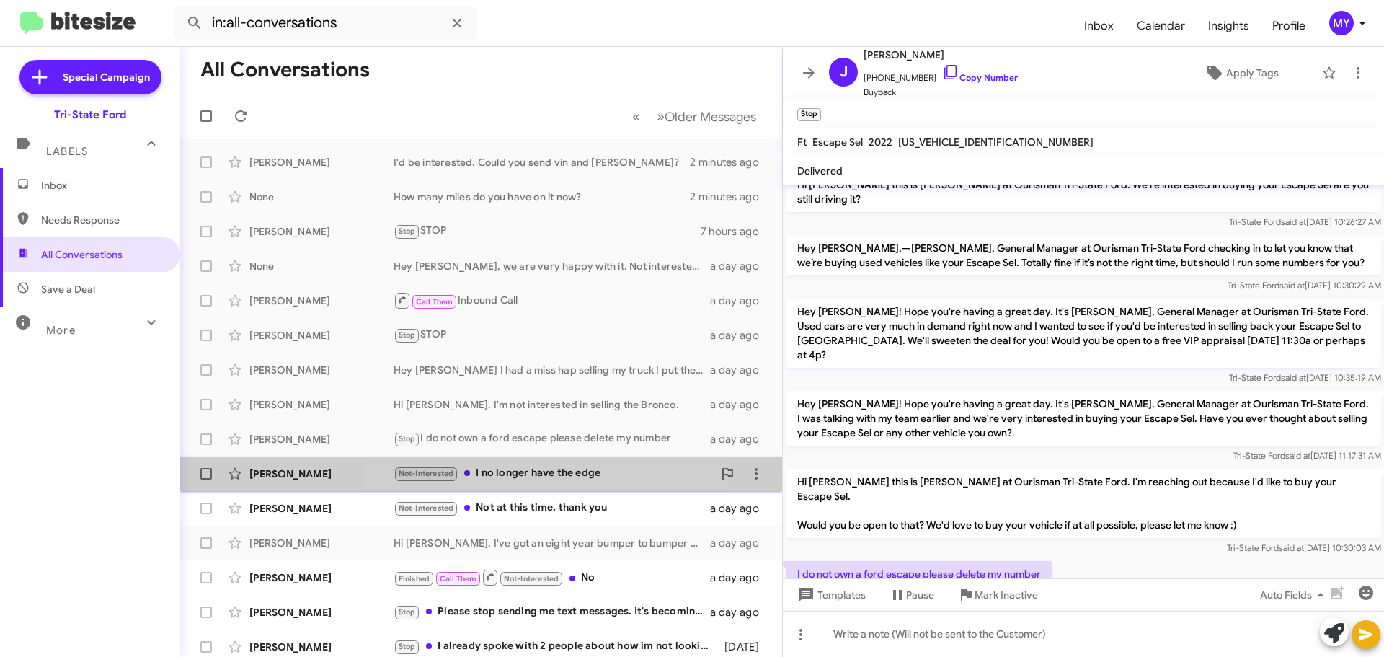
click at [533, 470] on div "Not-Interested I no longer have the edge" at bounding box center [553, 473] width 319 height 17
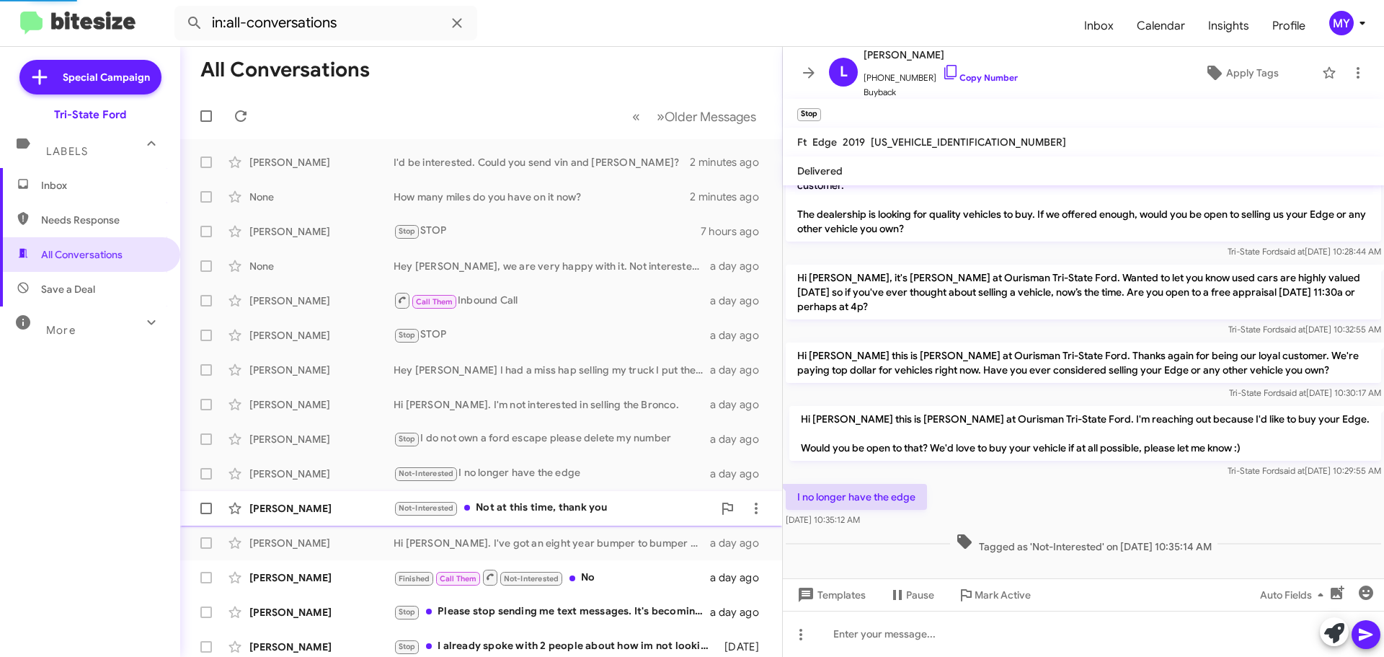
scroll to position [16, 0]
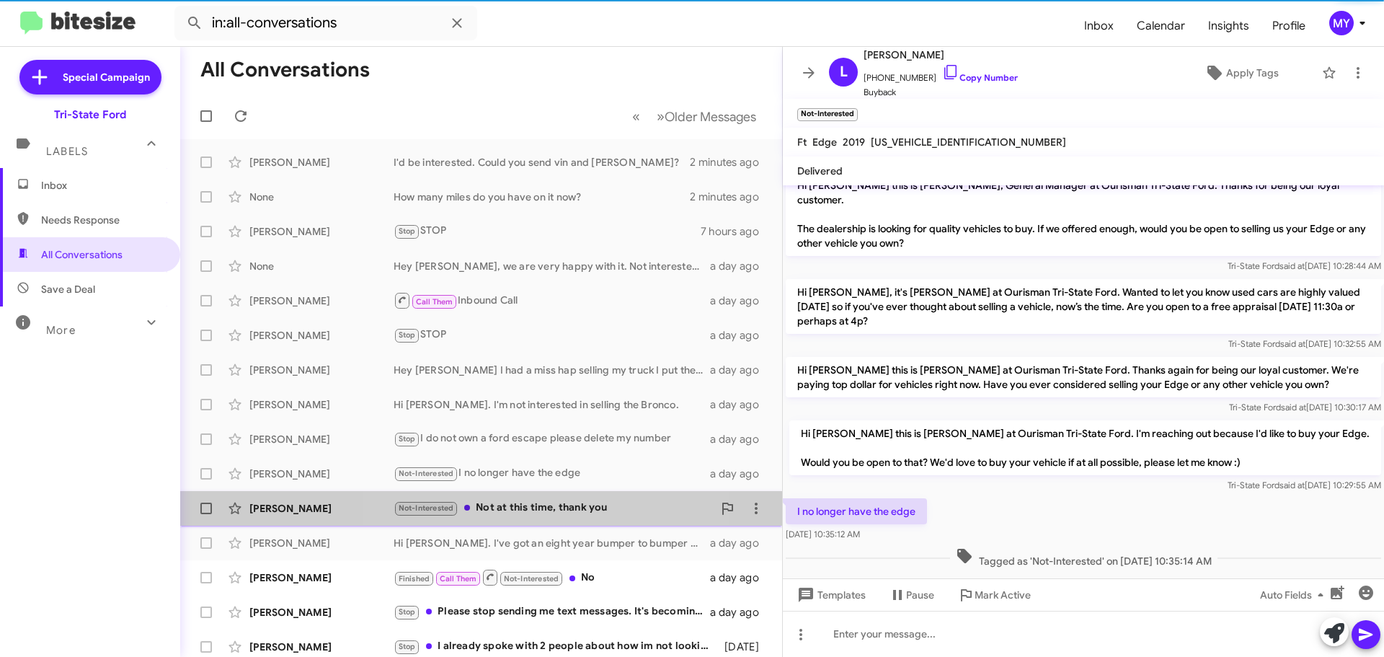
click at [562, 511] on div "Not-Interested Not at this time, thank you" at bounding box center [553, 508] width 319 height 17
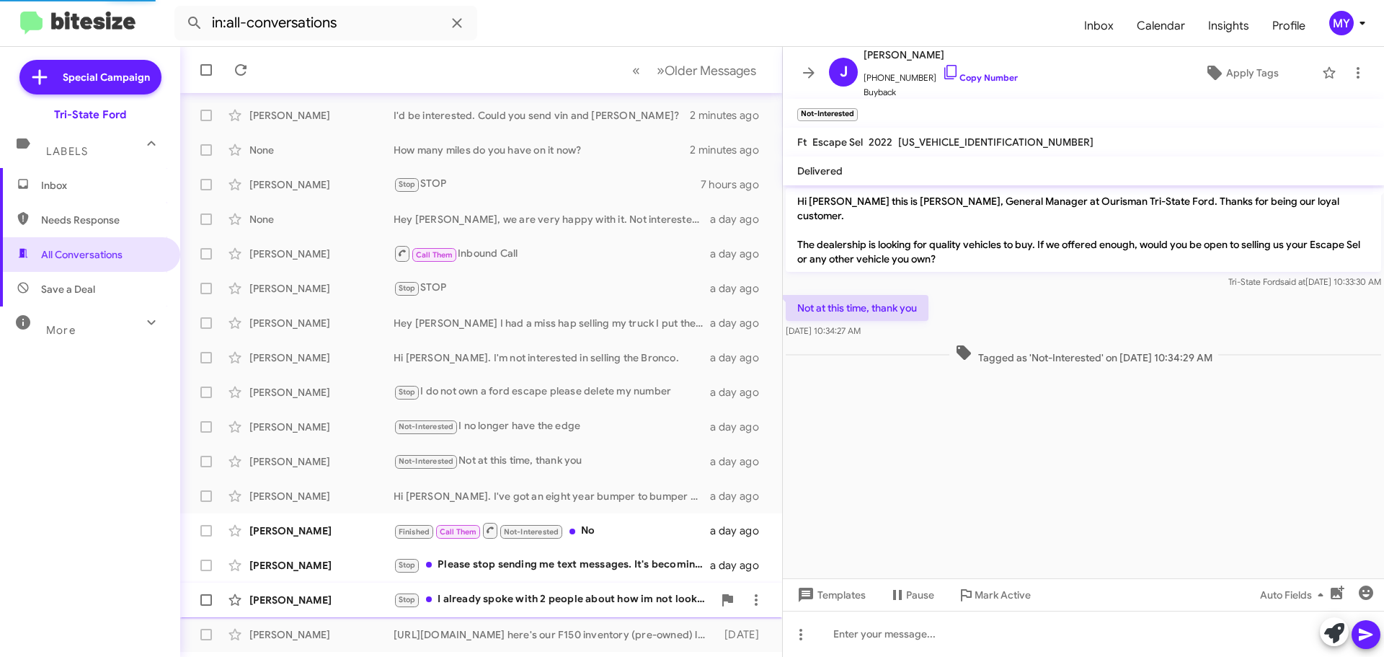
scroll to position [144, 0]
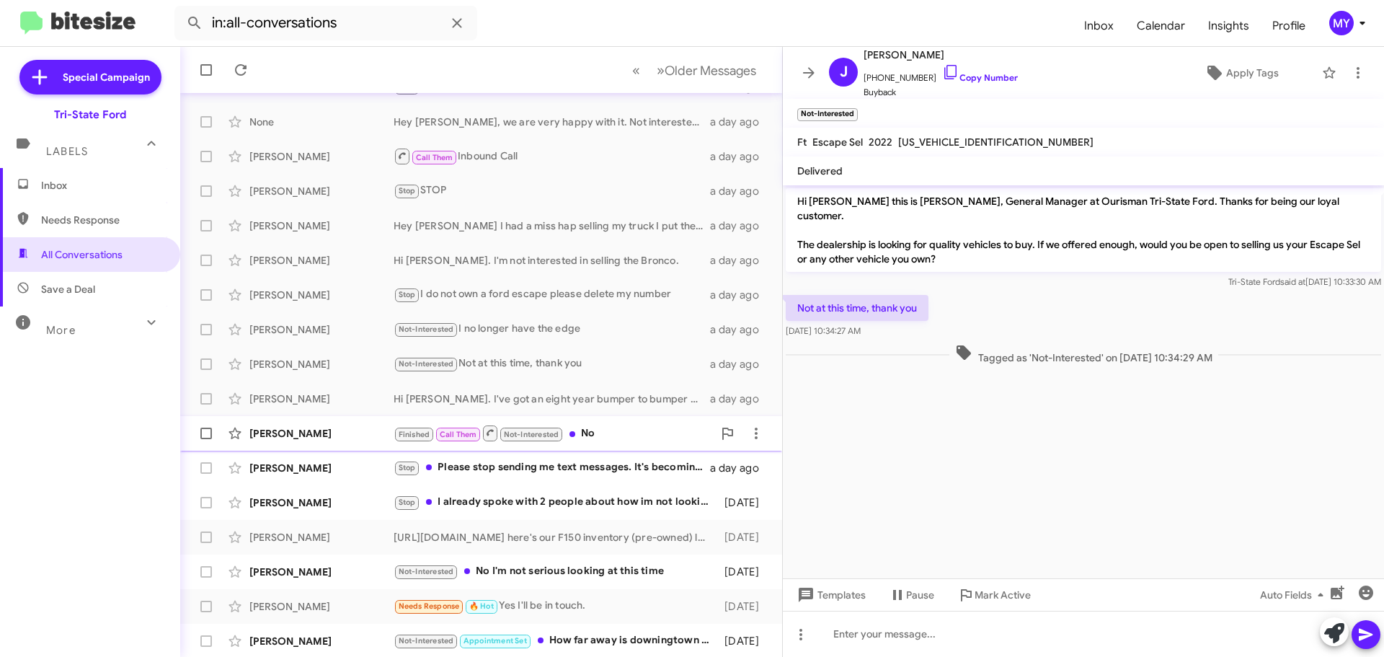
click at [617, 427] on div "Finished Call Them Not-Interested No" at bounding box center [553, 433] width 319 height 18
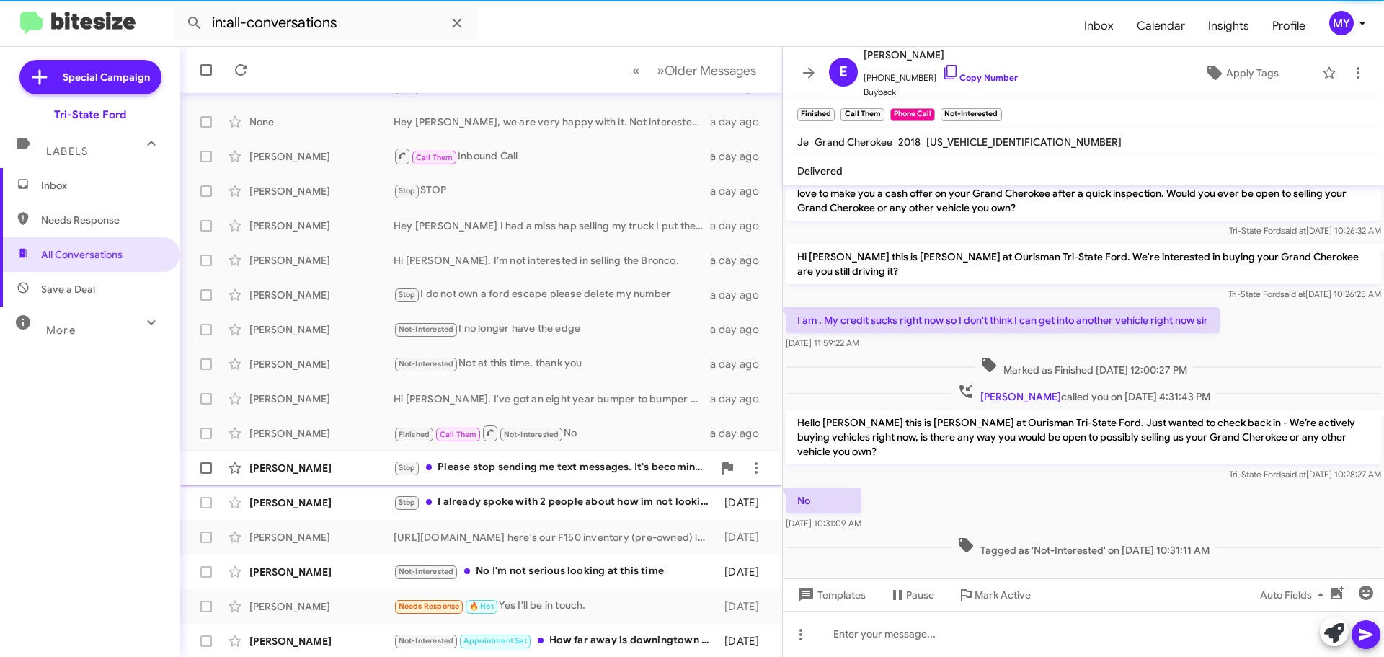
click at [612, 469] on div "Stop Please stop sending me text messages. It's becoming a nuisance thank you." at bounding box center [553, 467] width 319 height 17
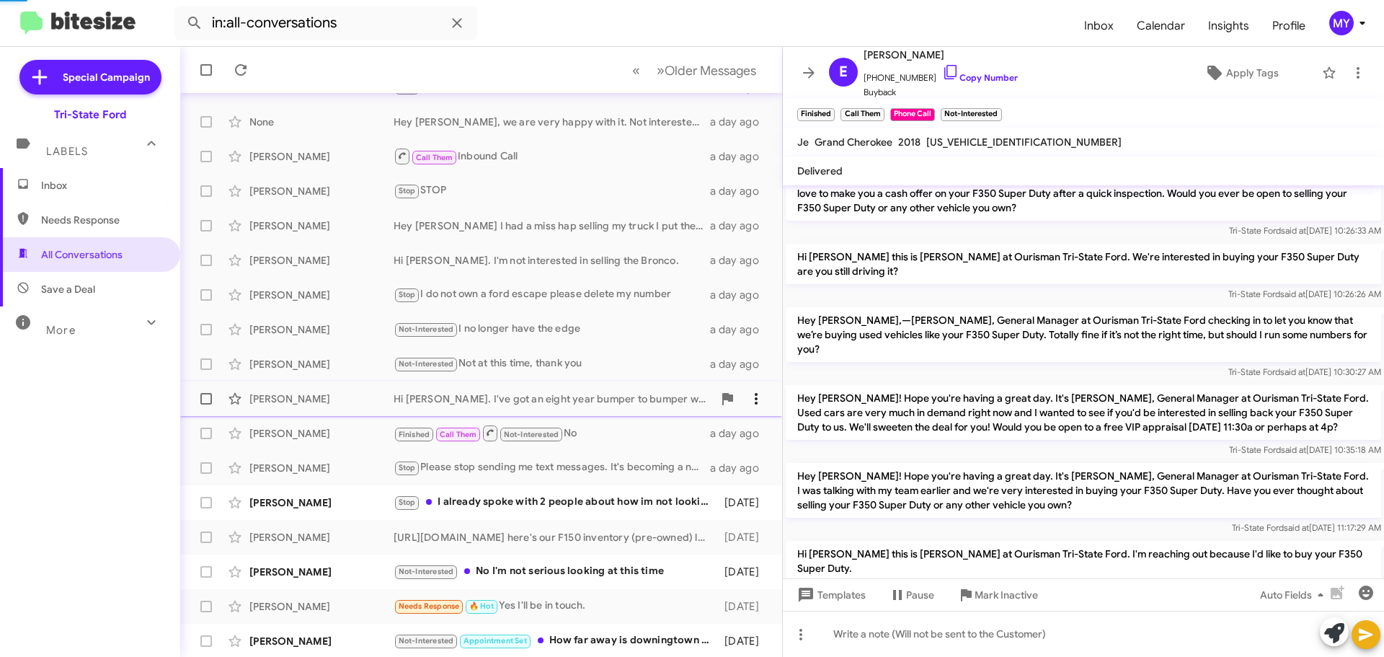
scroll to position [216, 0]
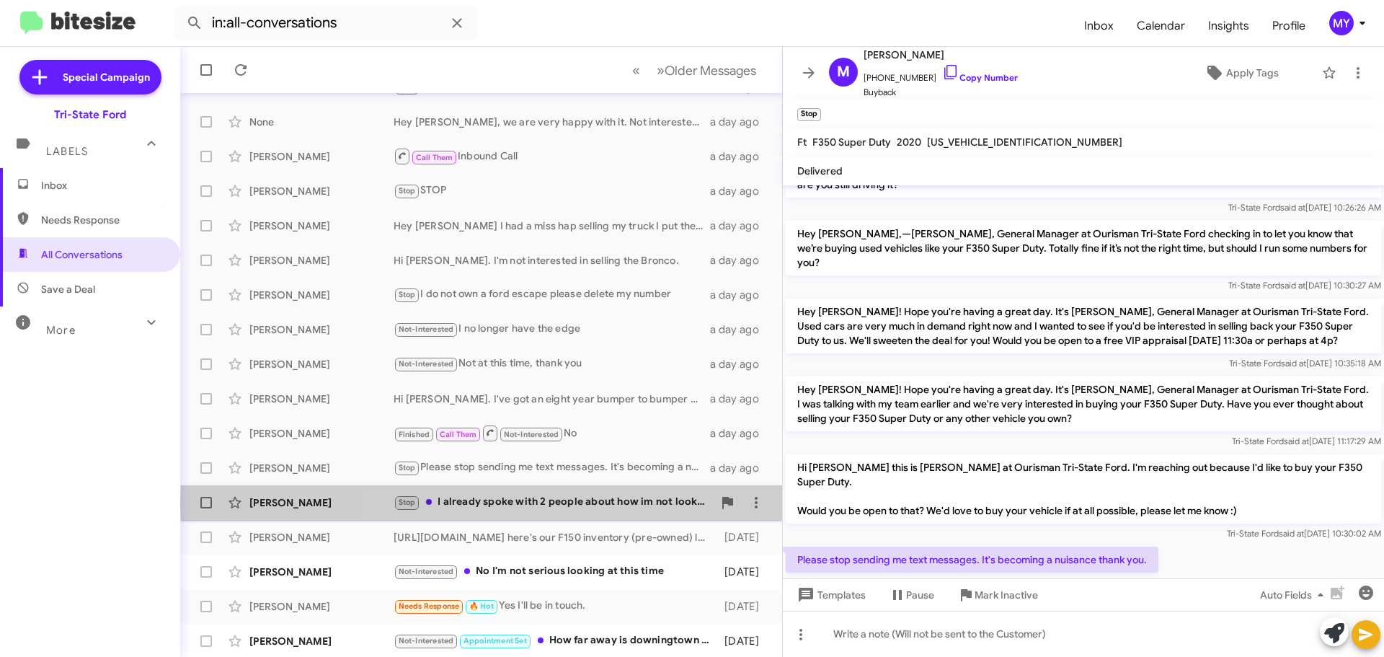
click at [592, 503] on div "Stop I already spoke with 2 people about how im not looking to buy anytime soon…" at bounding box center [553, 502] width 319 height 17
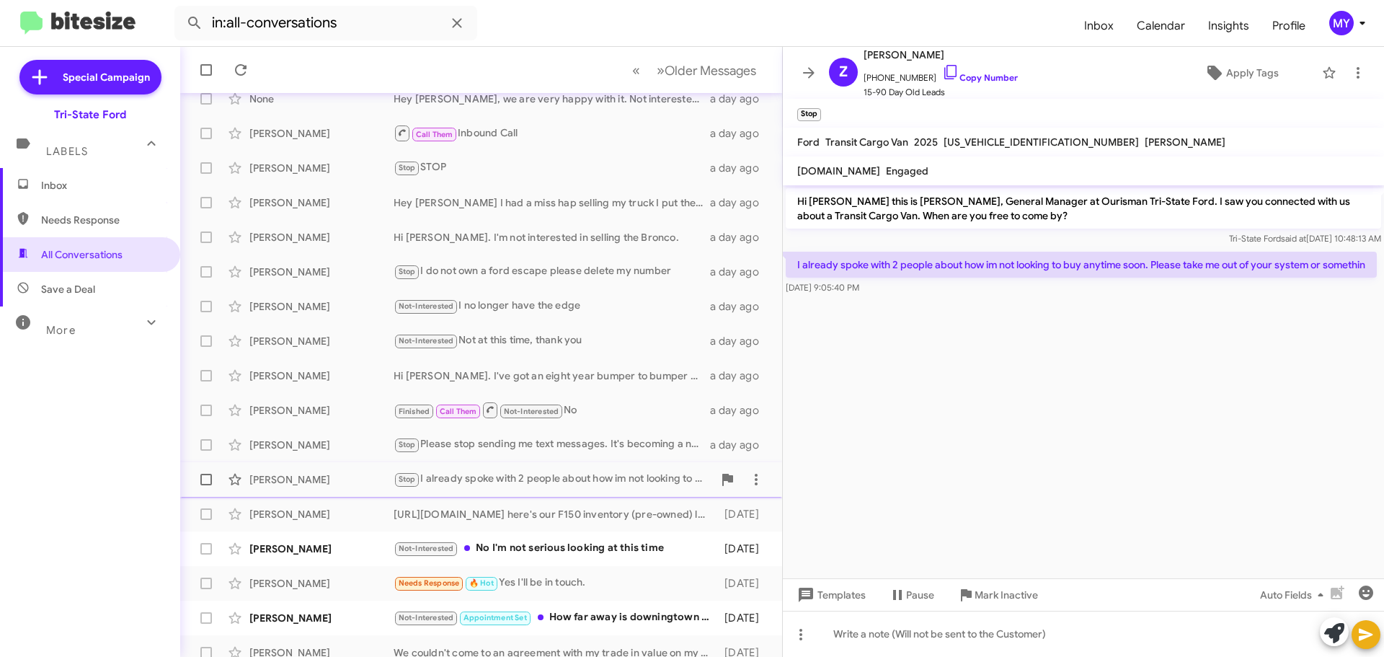
scroll to position [180, 0]
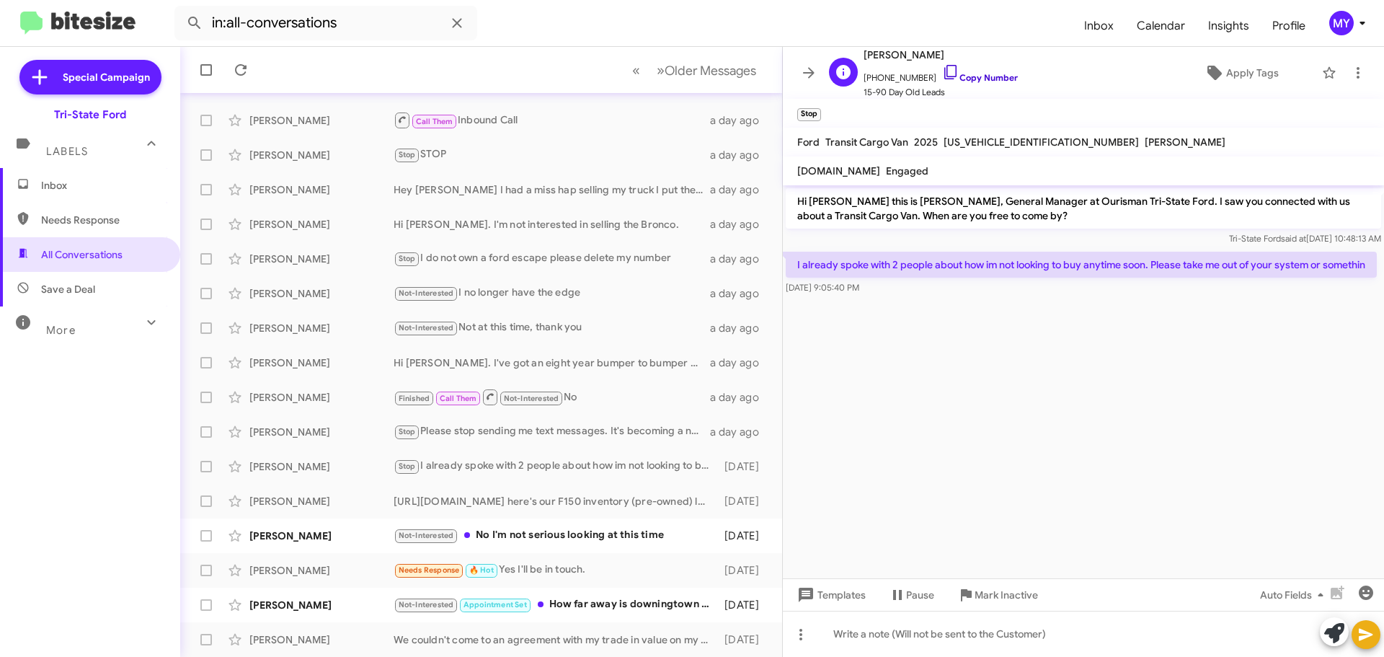
click at [942, 68] on icon at bounding box center [950, 71] width 17 height 17
click at [634, 534] on div "Not-Interested No I'm not serious looking at this time" at bounding box center [553, 535] width 319 height 17
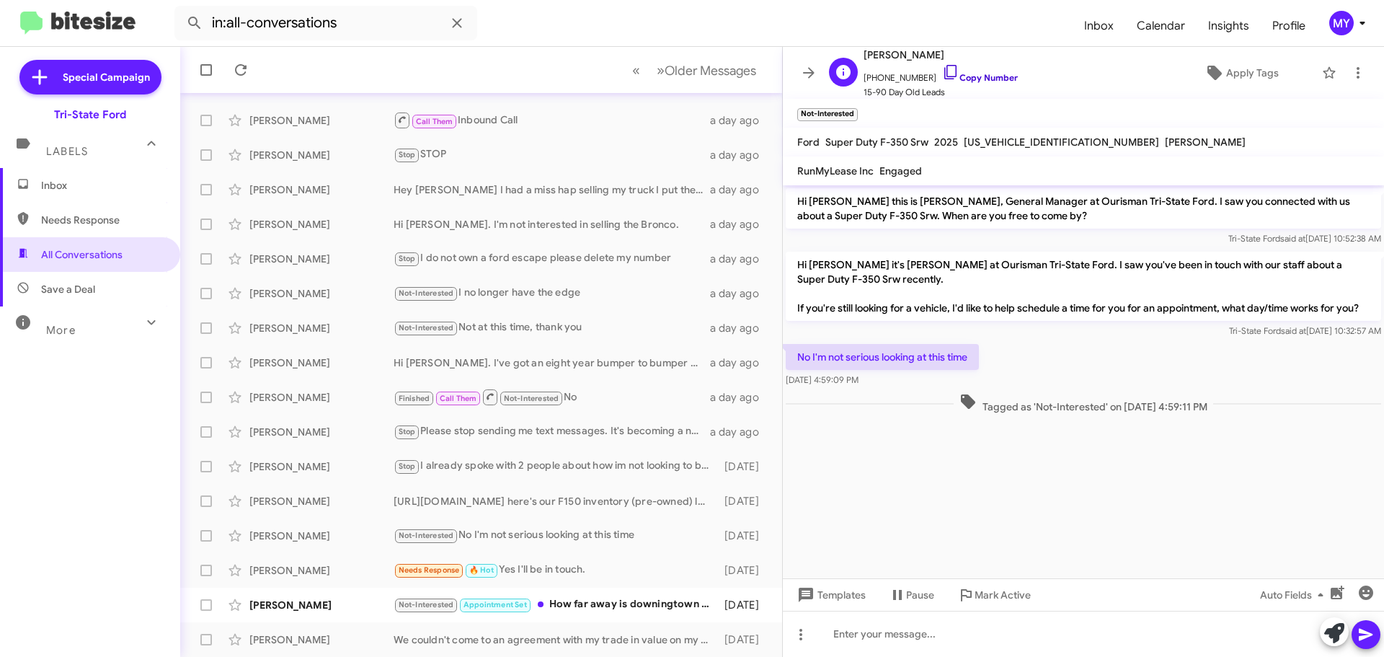
click at [942, 71] on icon at bounding box center [950, 71] width 17 height 17
click at [606, 603] on div "Not-Interested Appointment Set How far away is downingtown from you" at bounding box center [553, 604] width 319 height 17
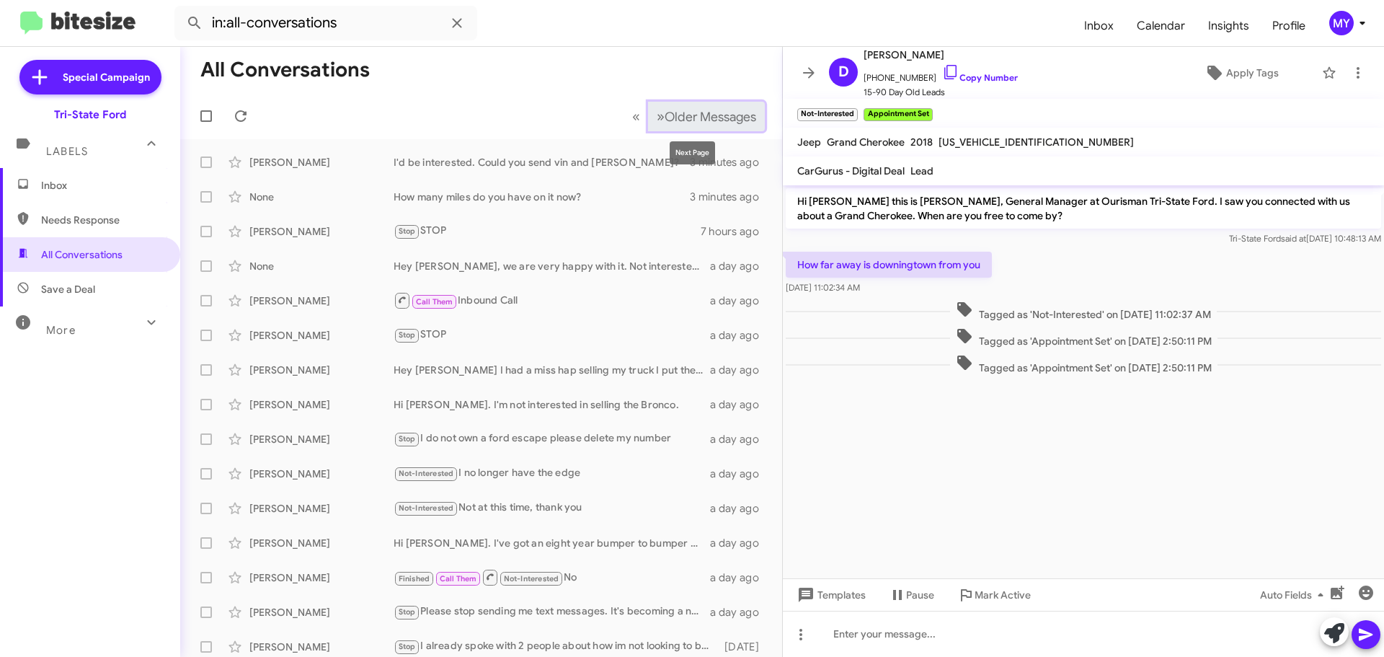
click at [683, 116] on span "Older Messages" at bounding box center [711, 117] width 92 height 16
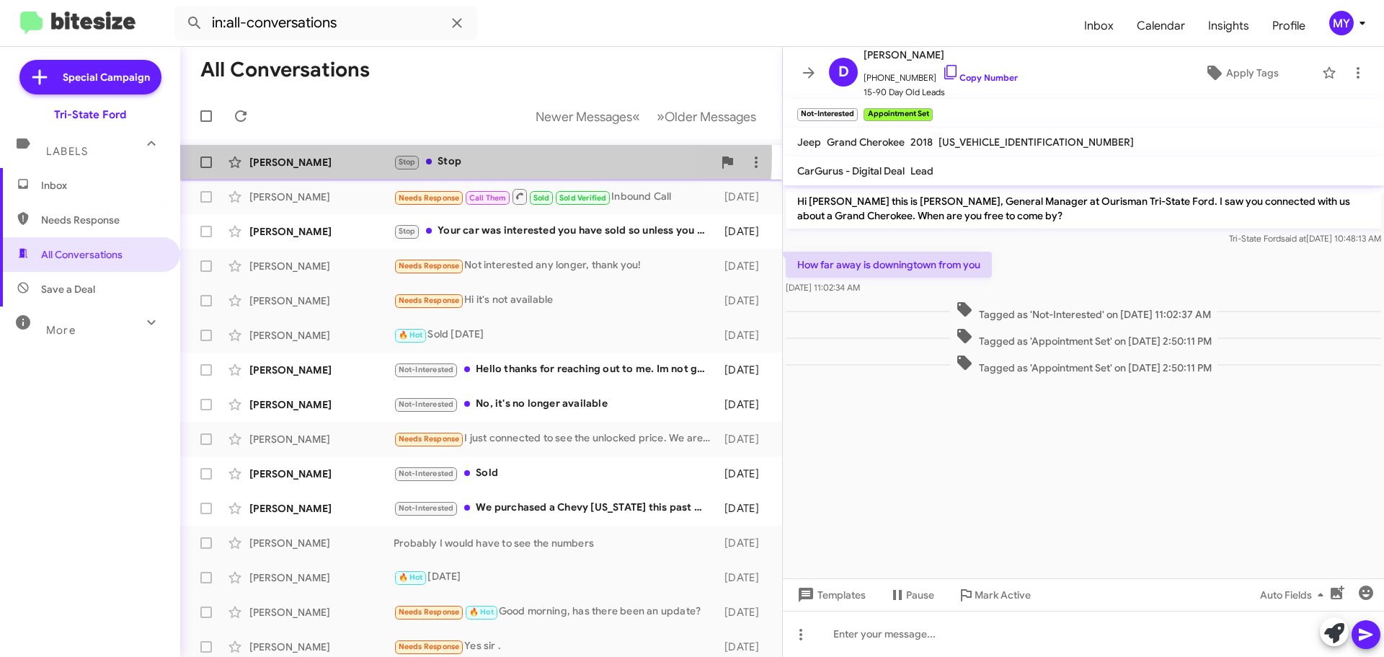
click at [459, 154] on div "Stop Stop" at bounding box center [553, 162] width 319 height 17
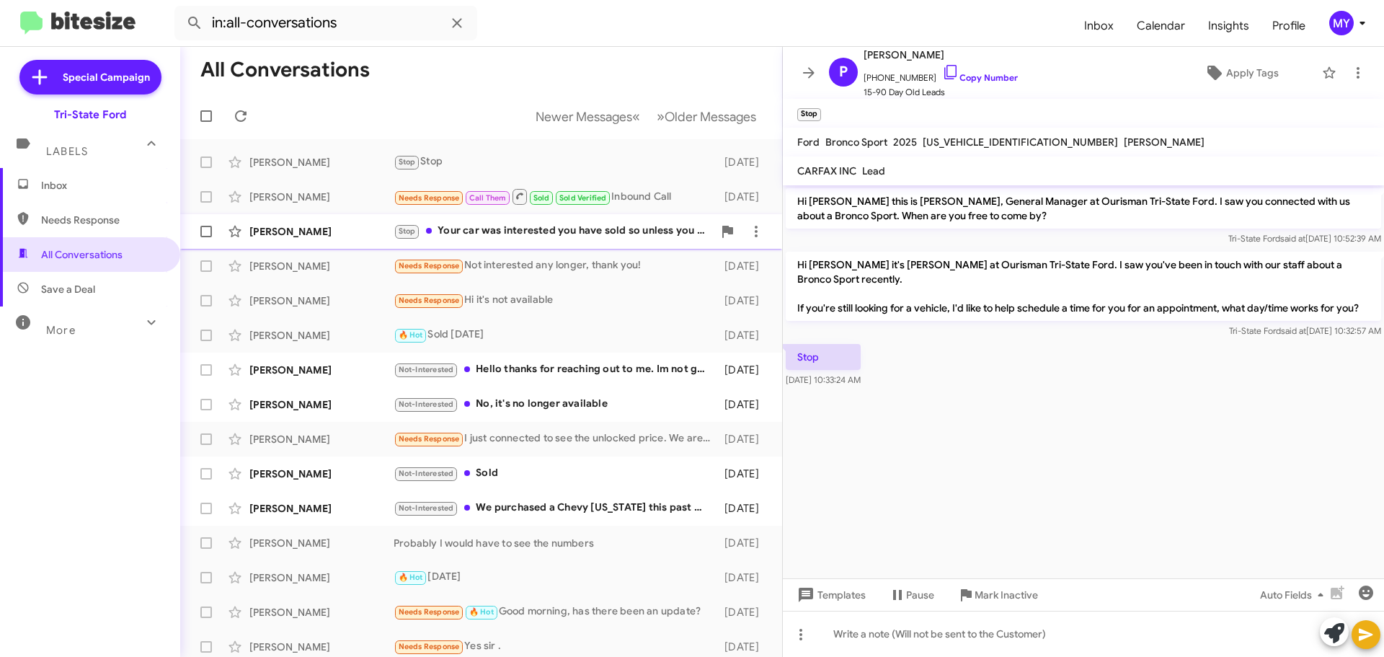
click at [581, 234] on div "Stop Your car was interested you have sold so unless you get another aviator in…" at bounding box center [553, 231] width 319 height 17
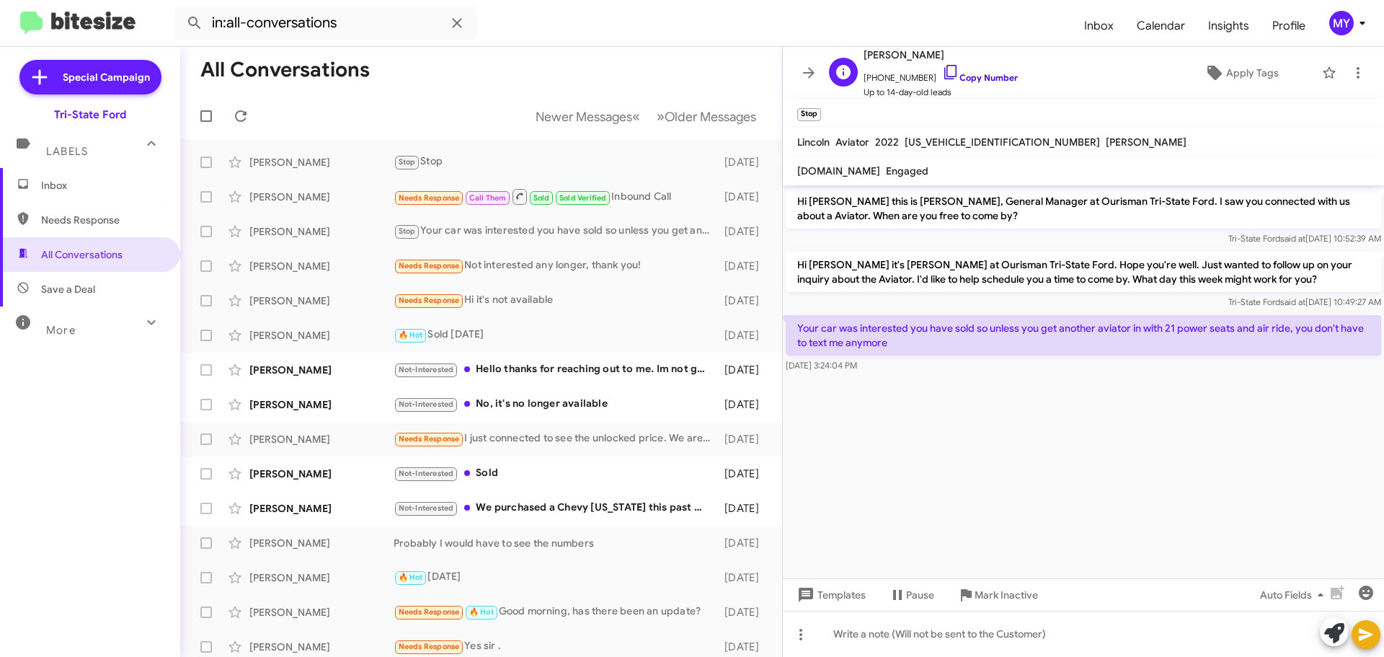
click at [942, 75] on icon at bounding box center [950, 71] width 17 height 17
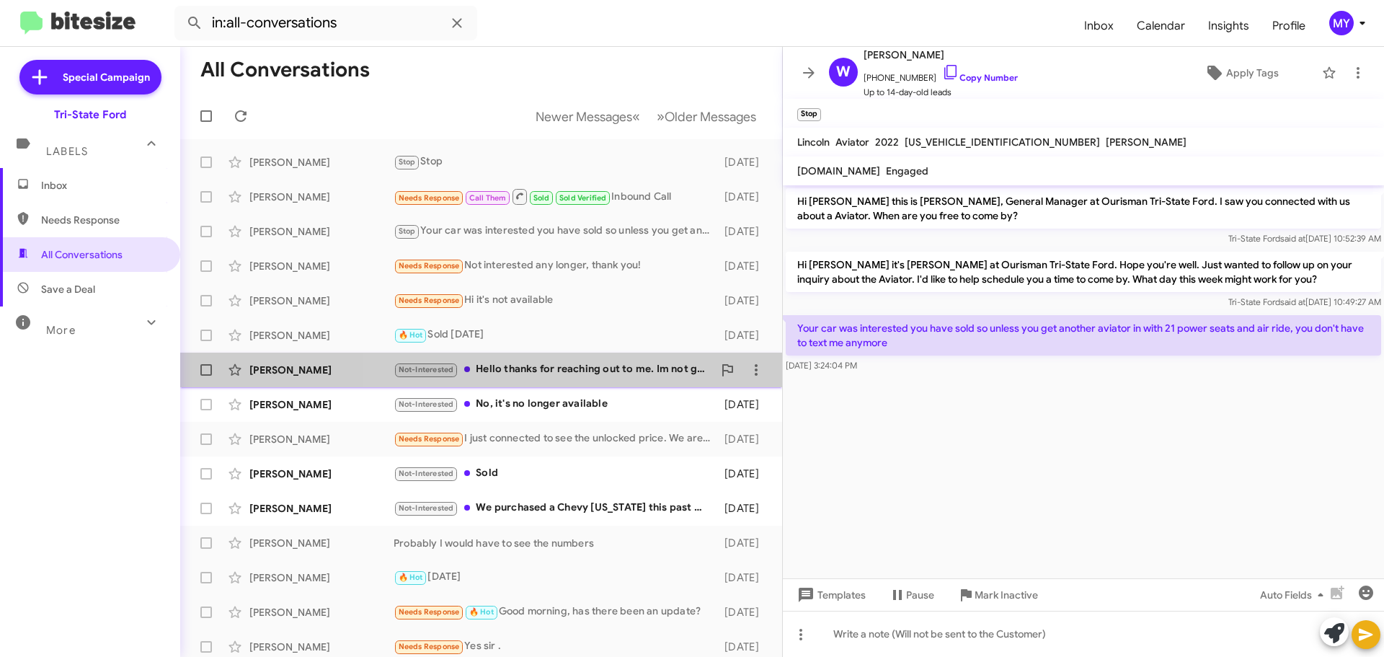
click at [613, 364] on div "Not-Interested Hello thanks for reaching out to me. Im not going to sell the va…" at bounding box center [553, 369] width 319 height 17
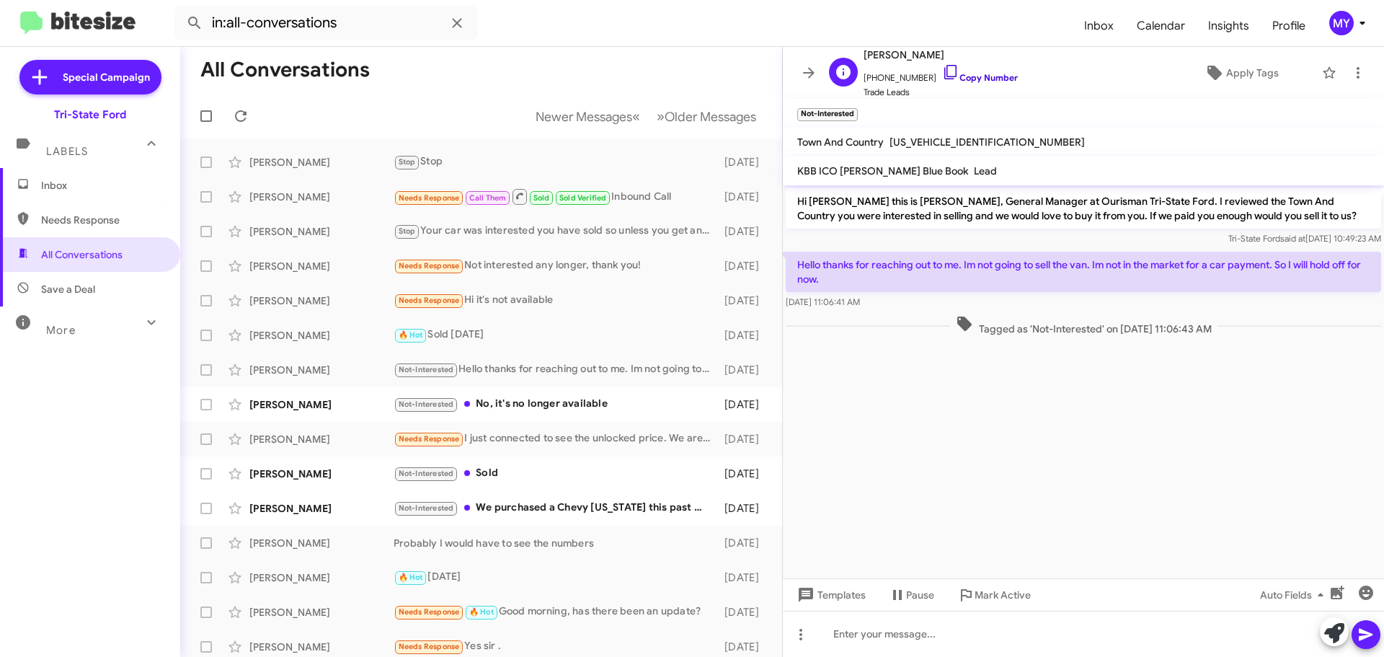
click at [944, 76] on icon at bounding box center [950, 72] width 12 height 14
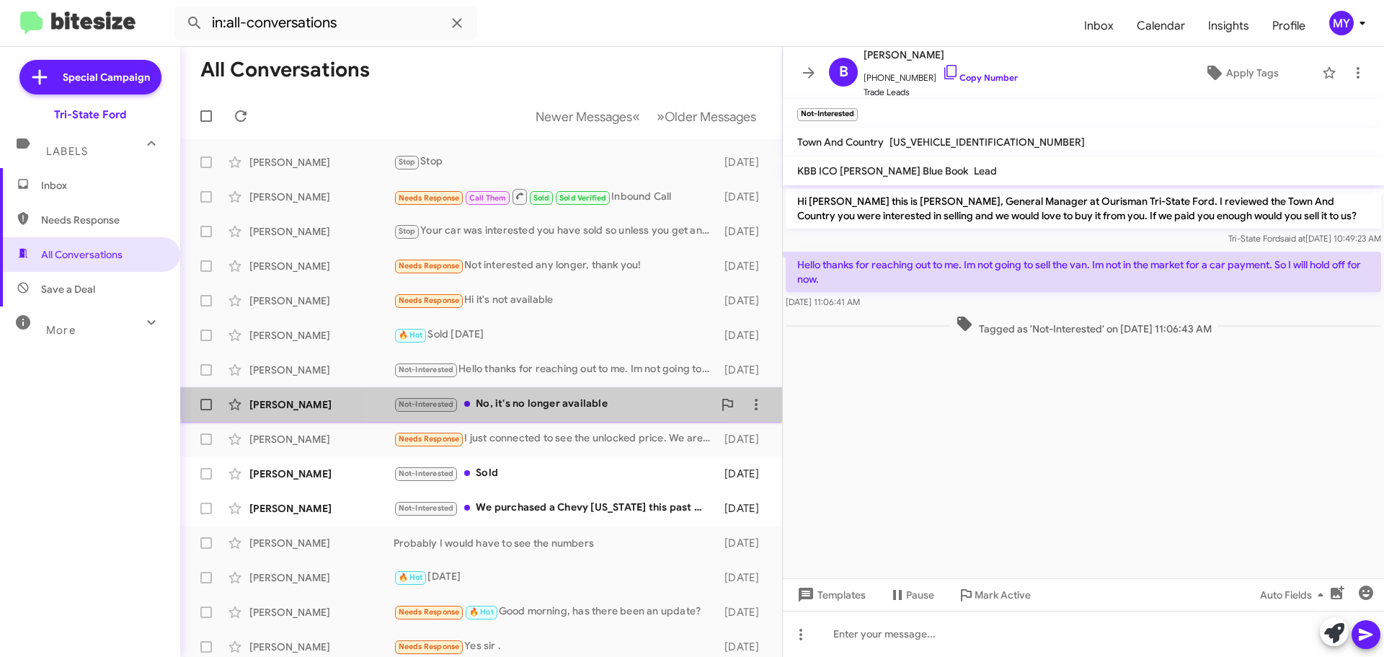
click at [542, 394] on div "[PERSON_NAME] Not-Interested No, it's no longer available [DATE]" at bounding box center [481, 404] width 579 height 29
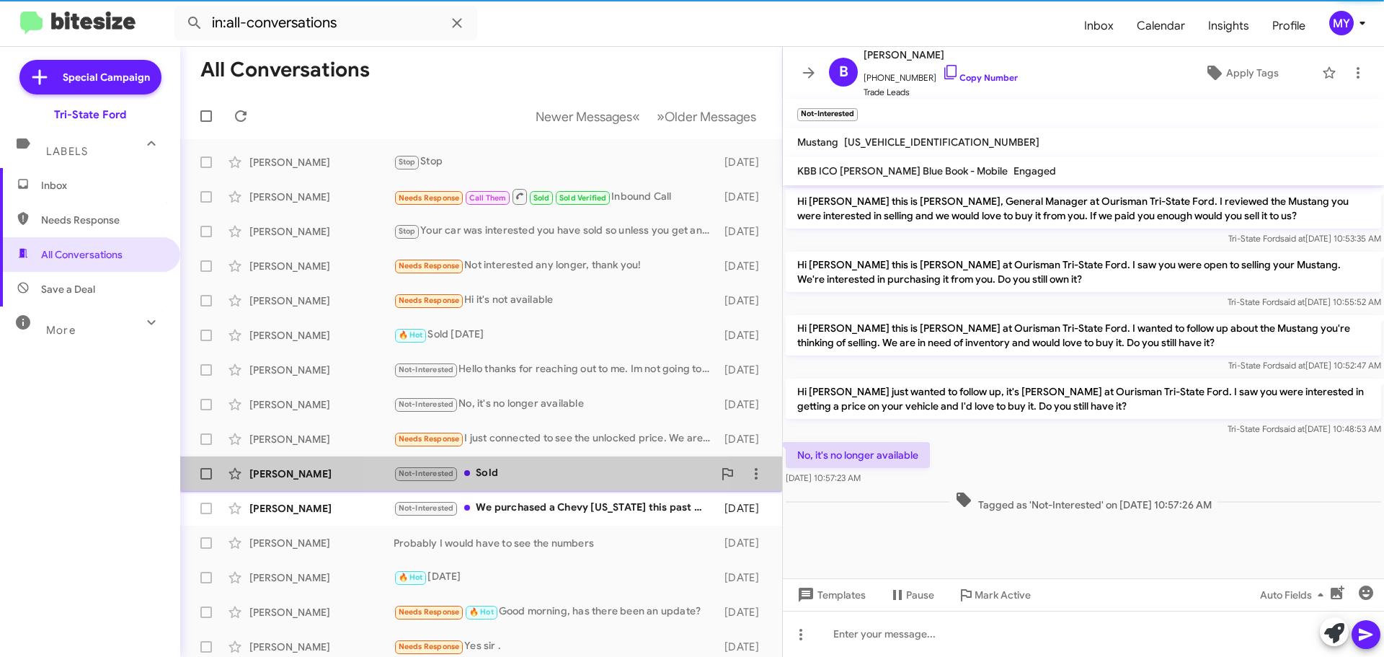
click at [546, 472] on div "Not-Interested Sold" at bounding box center [553, 473] width 319 height 17
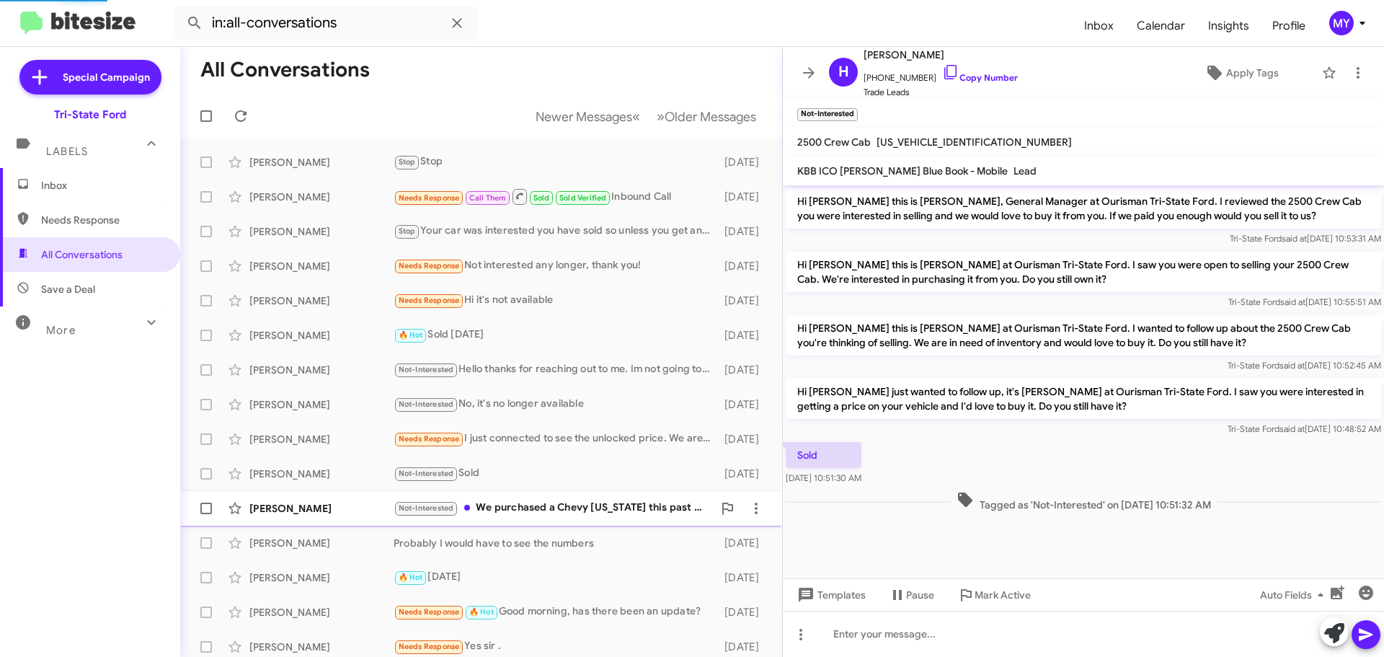
click at [558, 512] on div "Not-Interested We purchased a Chevy [US_STATE] this past weekend. Ty for reachi…" at bounding box center [553, 508] width 319 height 17
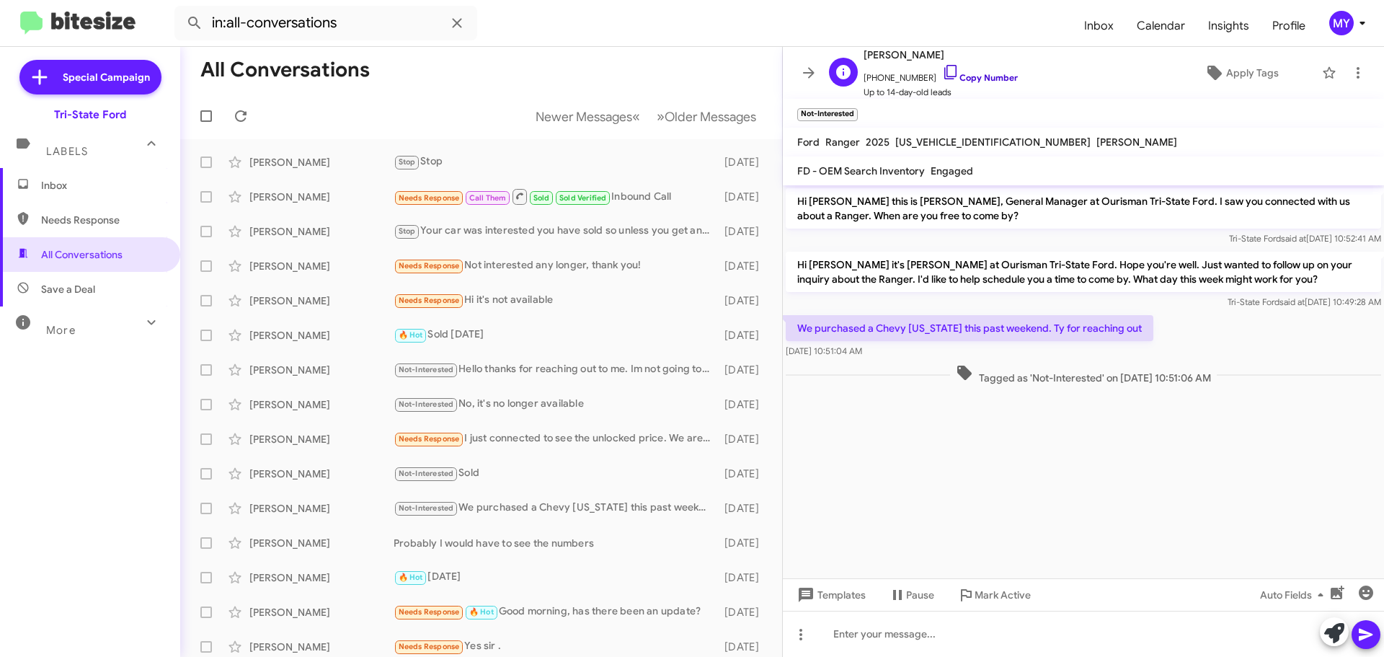
click at [942, 80] on icon at bounding box center [950, 71] width 17 height 17
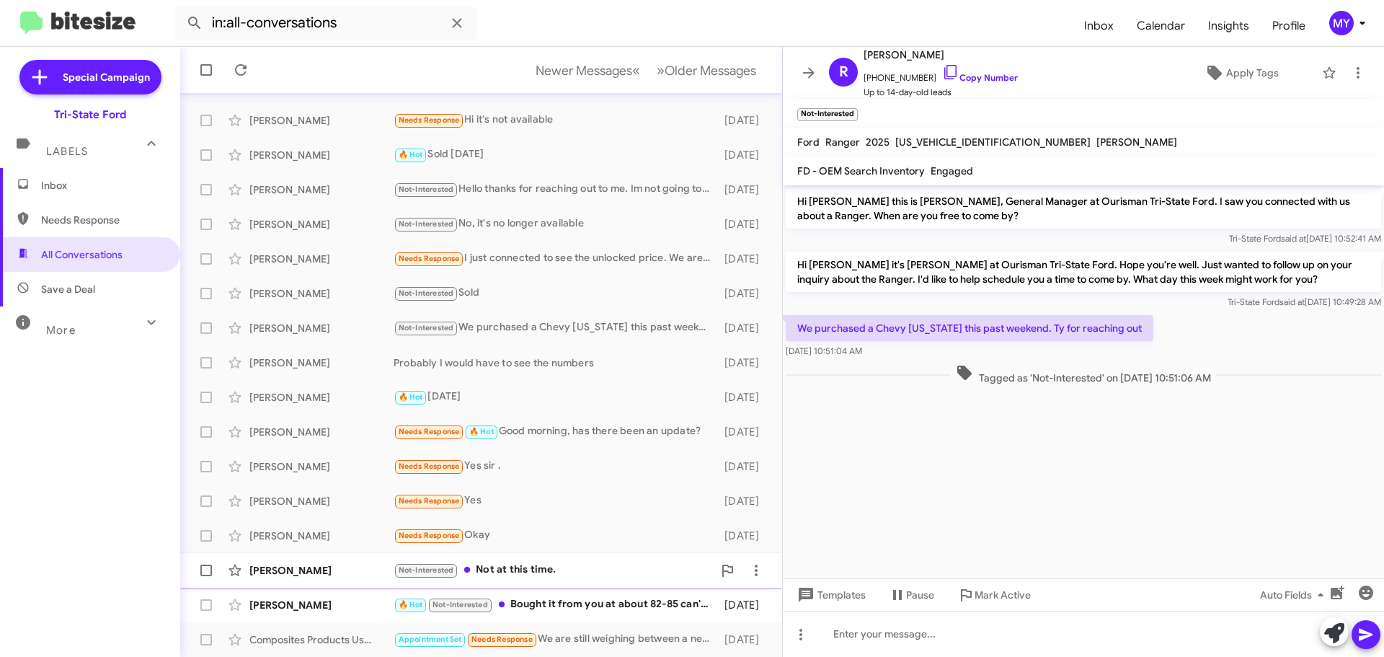
click at [506, 572] on div "Not-Interested Not at this time." at bounding box center [553, 570] width 319 height 17
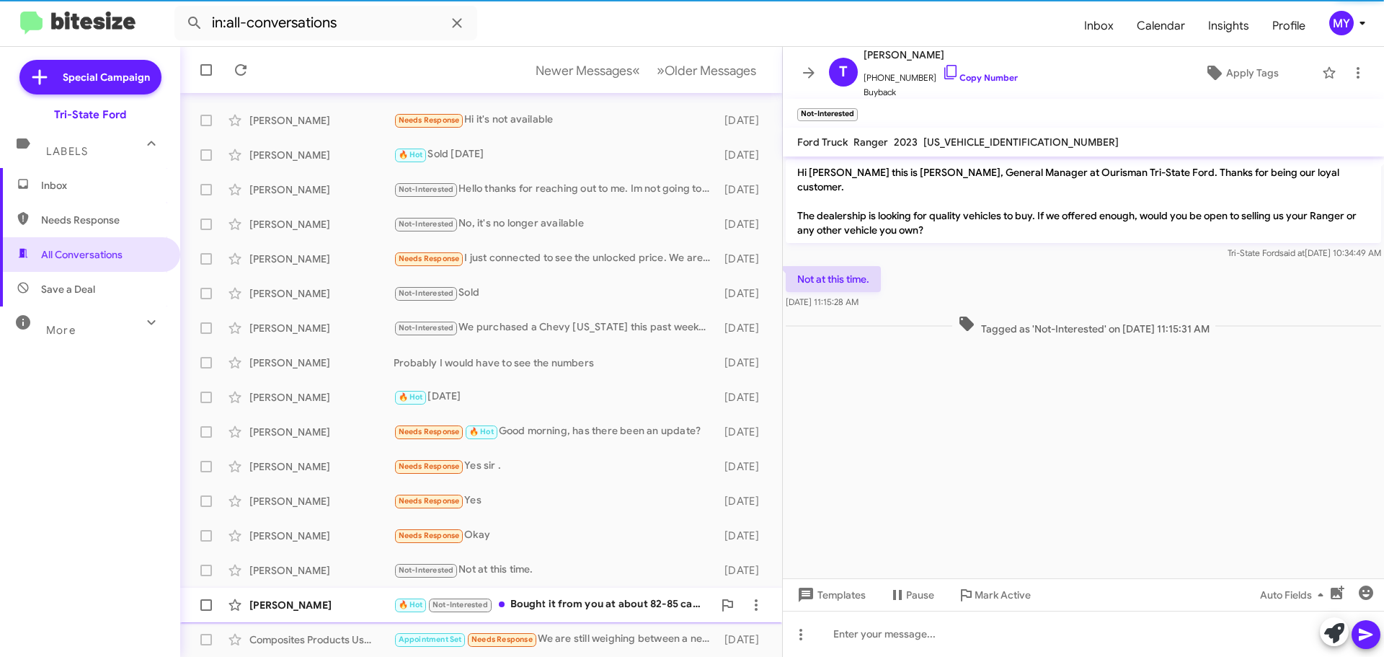
click at [572, 602] on div "🔥 Hot Not-Interested Bought it from you at about 82-85 can't quite remember" at bounding box center [553, 604] width 319 height 17
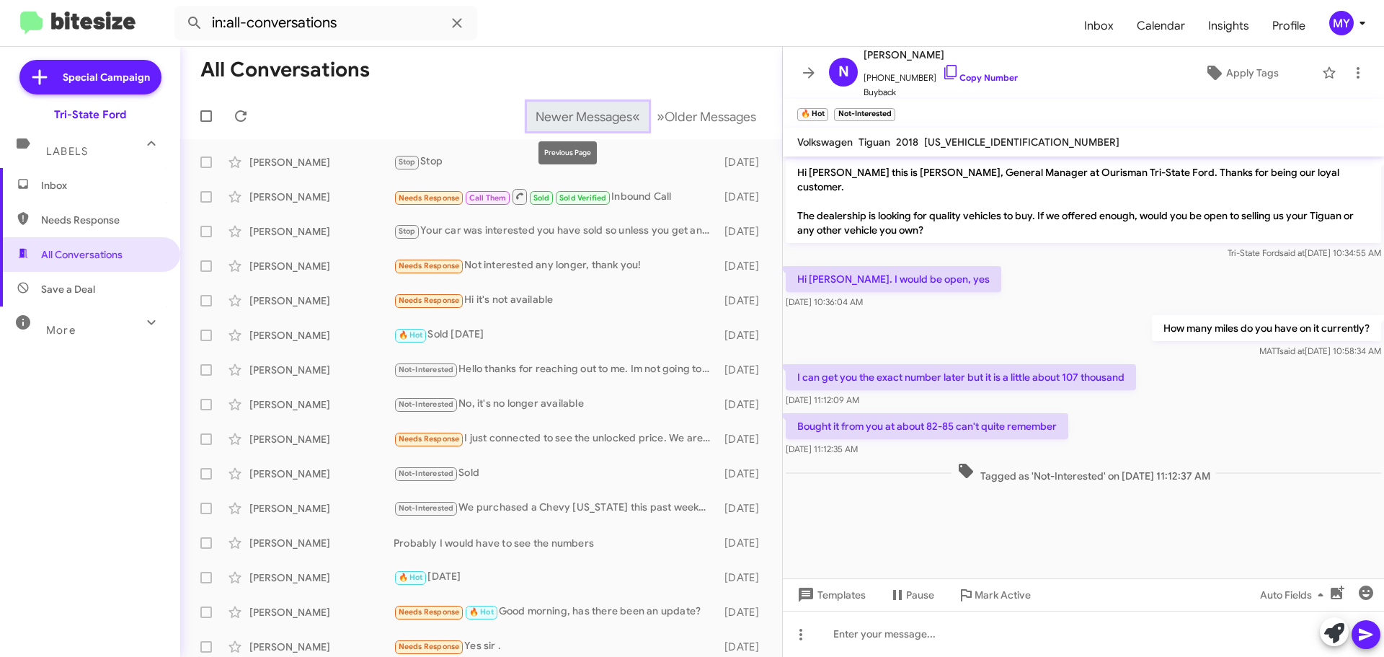
click at [565, 112] on span "Newer Messages" at bounding box center [584, 117] width 97 height 16
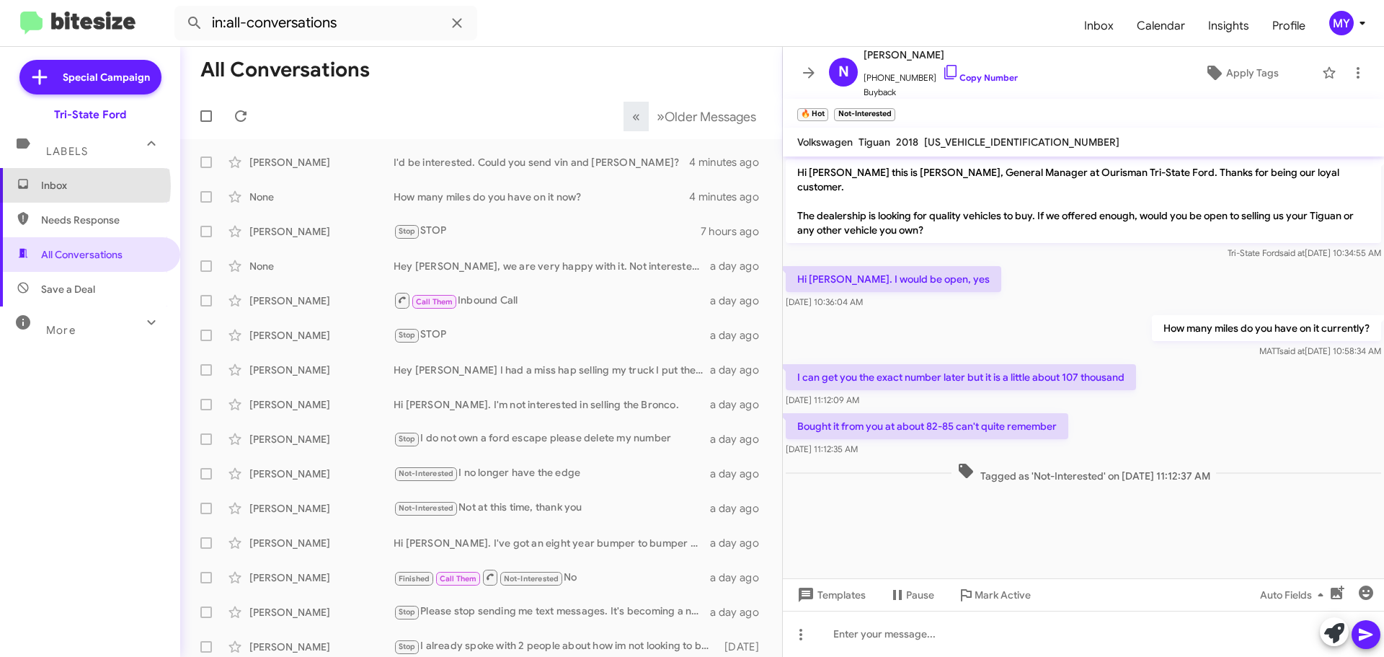
click at [72, 186] on span "Inbox" at bounding box center [102, 185] width 123 height 14
